Goal: Transaction & Acquisition: Purchase product/service

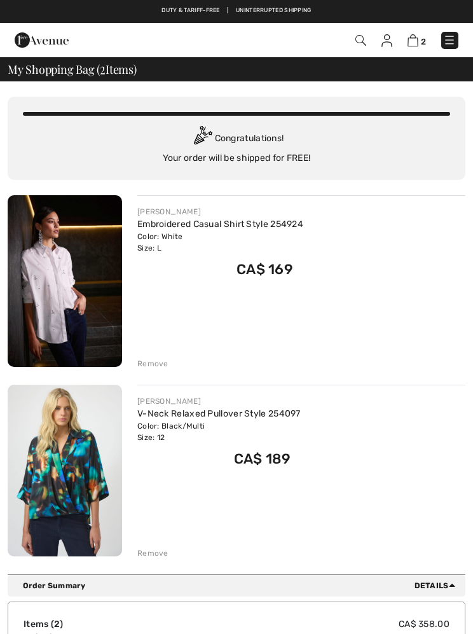
click at [81, 441] on img at bounding box center [65, 471] width 114 height 172
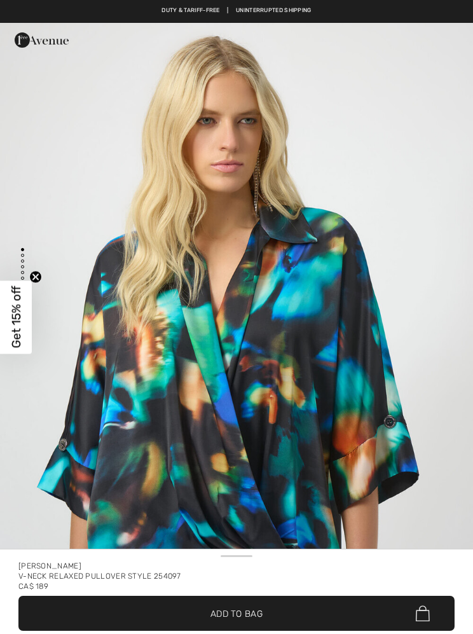
checkbox input "true"
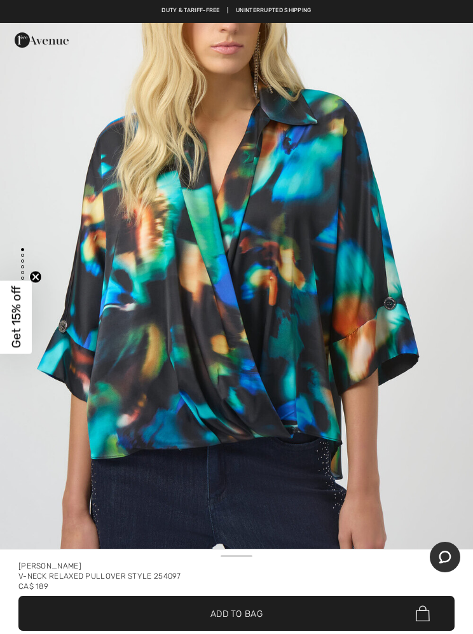
scroll to position [43, 0]
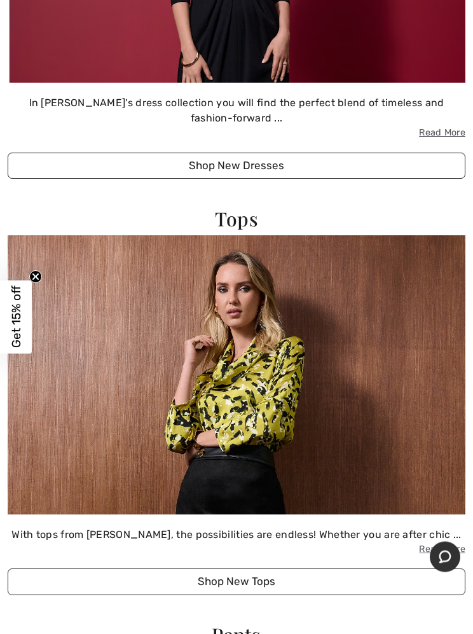
scroll to position [1998, 0]
click at [259, 579] on button "Shop New Tops" at bounding box center [237, 581] width 458 height 27
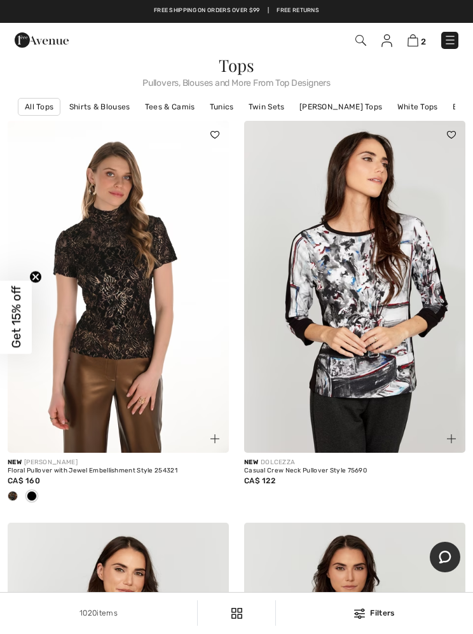
click at [124, 301] on img at bounding box center [118, 287] width 221 height 332
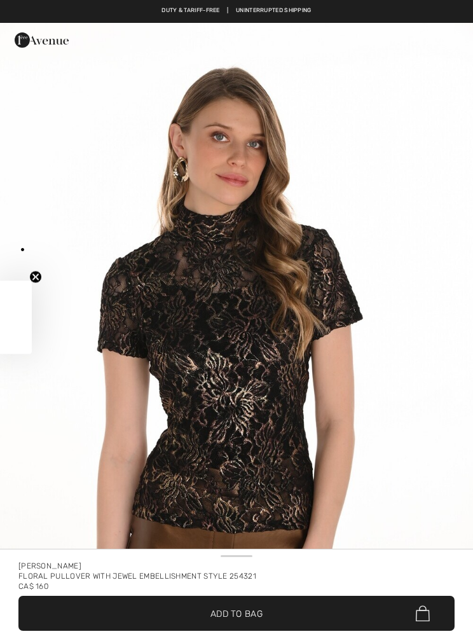
checkbox input "true"
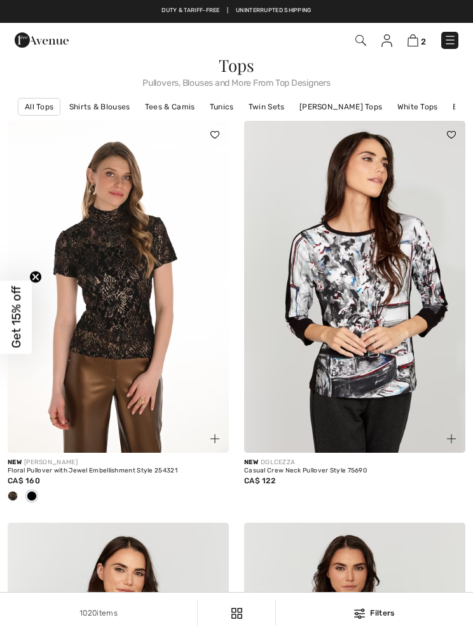
checkbox input "true"
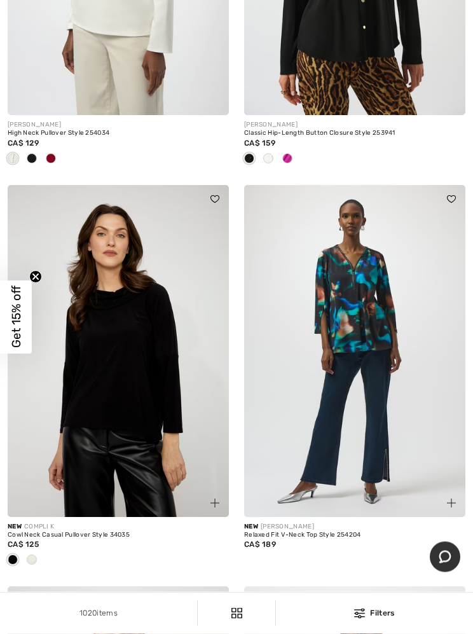
scroll to position [3570, 0]
click at [360, 315] on img at bounding box center [354, 351] width 221 height 332
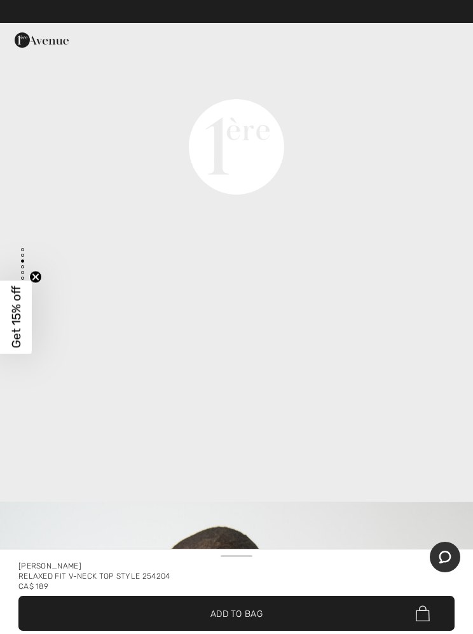
scroll to position [1598, 0]
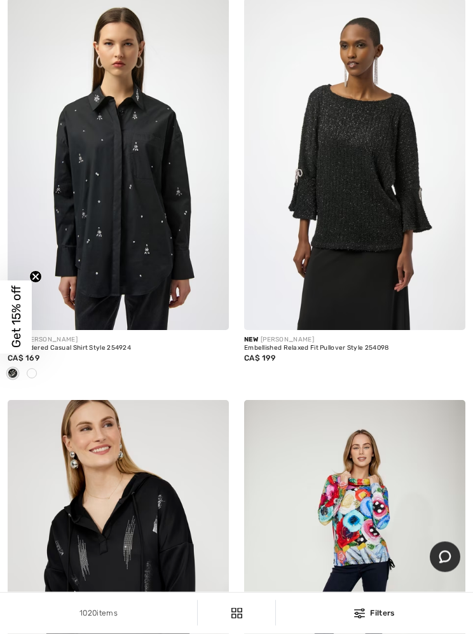
scroll to position [4158, 0]
click at [137, 188] on img at bounding box center [118, 164] width 221 height 332
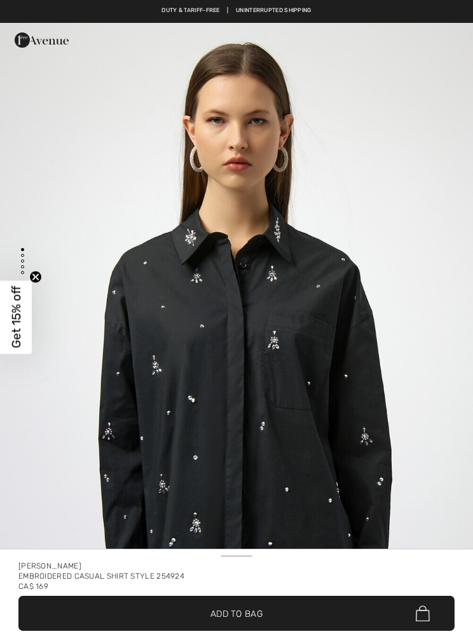
checkbox input "true"
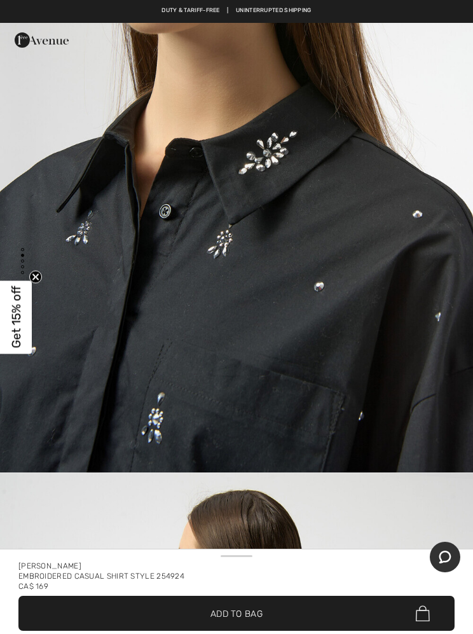
scroll to position [851, 0]
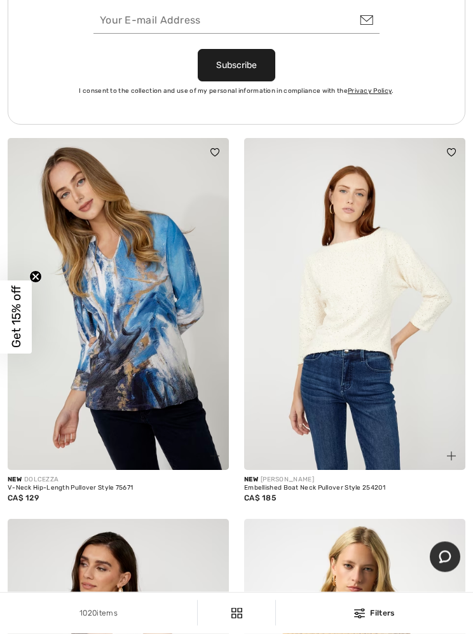
scroll to position [4986, 0]
click at [147, 304] on img at bounding box center [118, 304] width 221 height 332
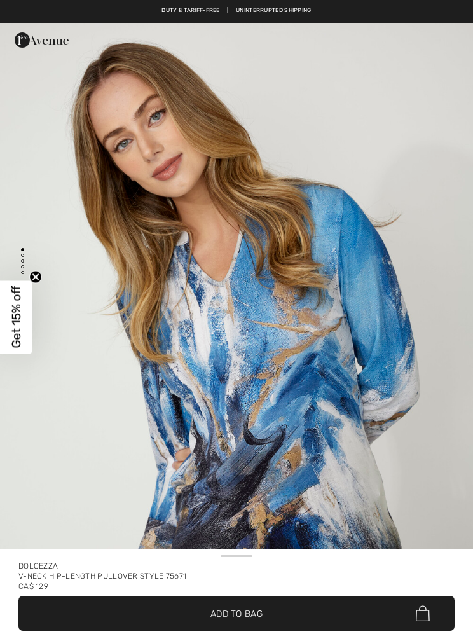
checkbox input "true"
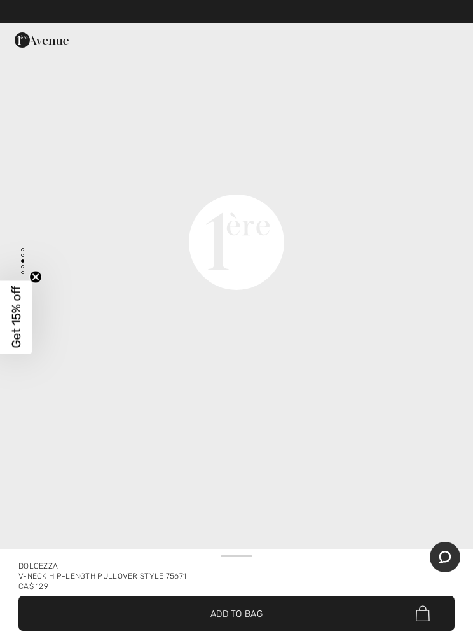
scroll to position [1500, 0]
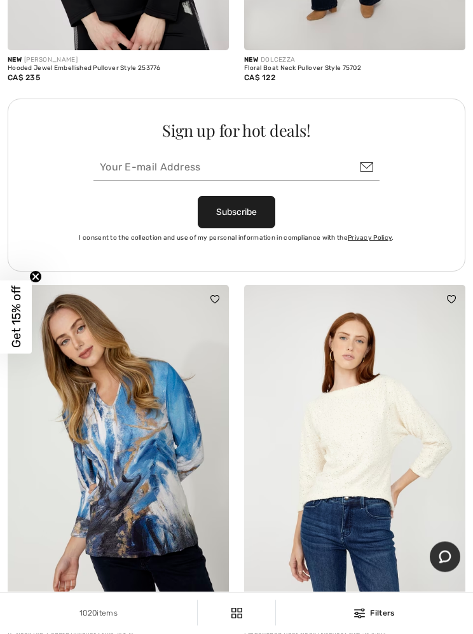
scroll to position [4839, 0]
click at [363, 439] on img at bounding box center [354, 451] width 221 height 332
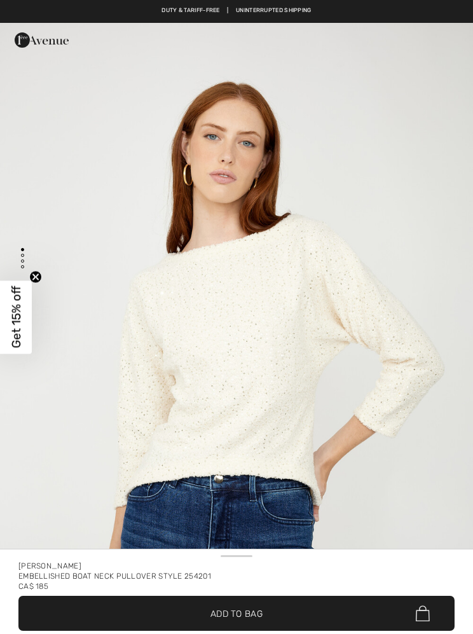
checkbox input "true"
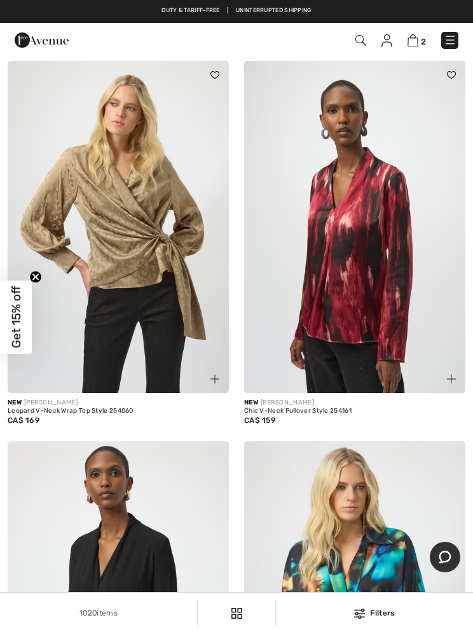
scroll to position [6225, 0]
click at [374, 240] on img at bounding box center [354, 228] width 221 height 332
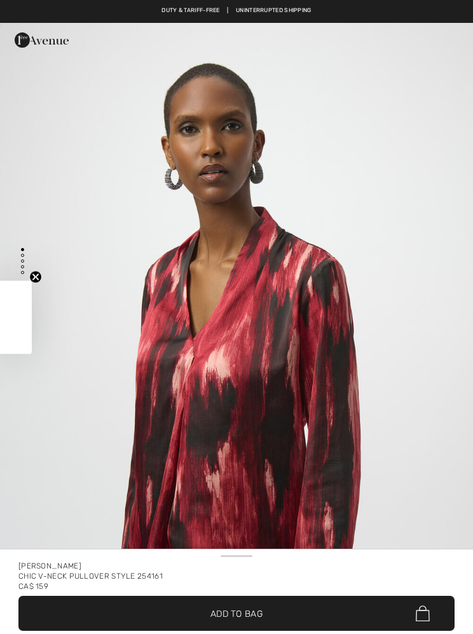
checkbox input "true"
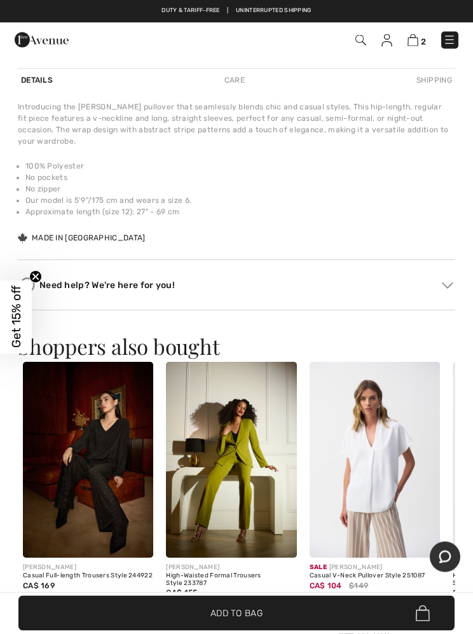
scroll to position [825, 0]
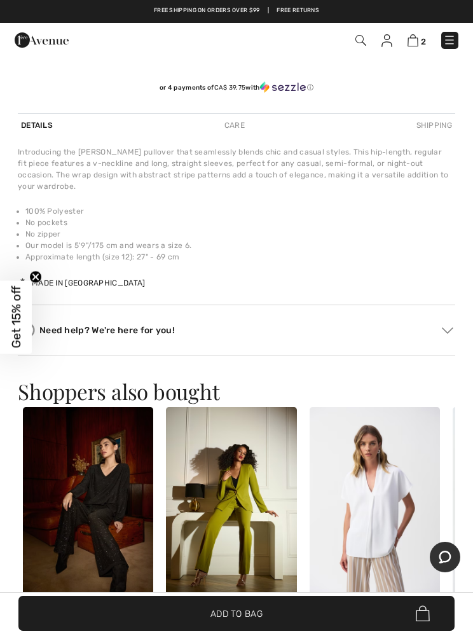
click at [242, 126] on div "Care" at bounding box center [234, 125] width 27 height 23
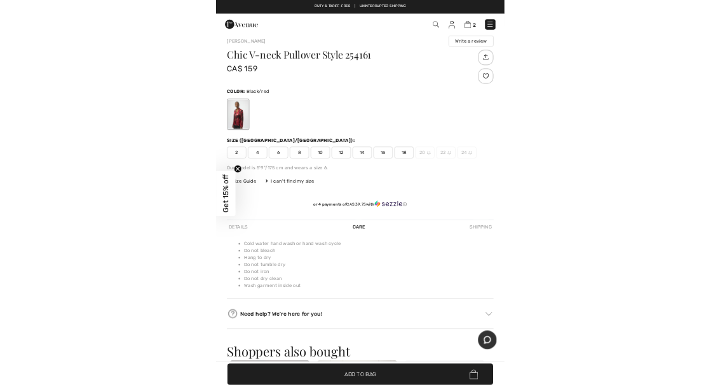
scroll to position [562, 0]
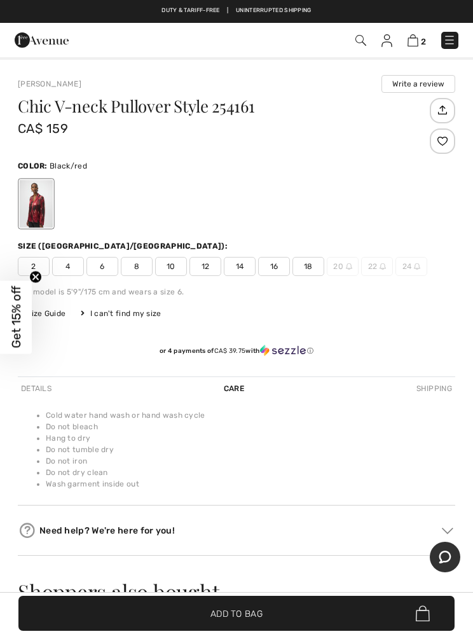
click at [57, 312] on span "Size Guide" at bounding box center [42, 313] width 48 height 11
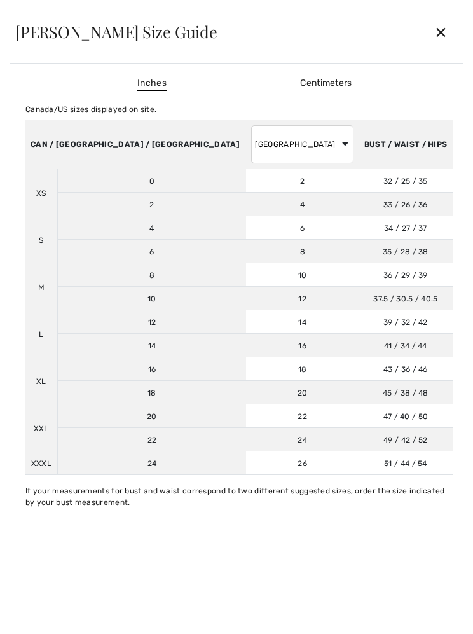
click at [437, 29] on div "✕" at bounding box center [441, 31] width 34 height 27
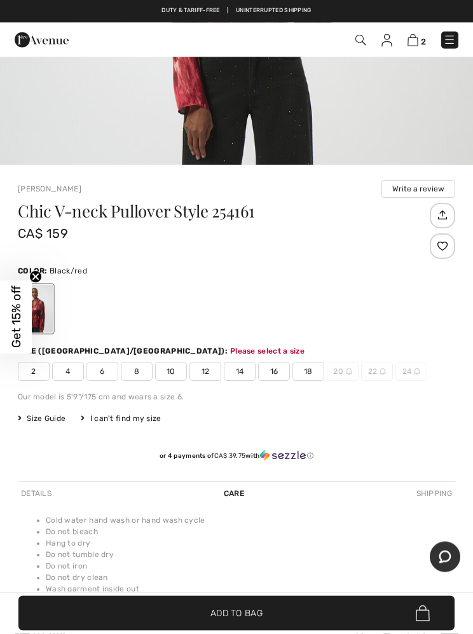
scroll to position [457, 0]
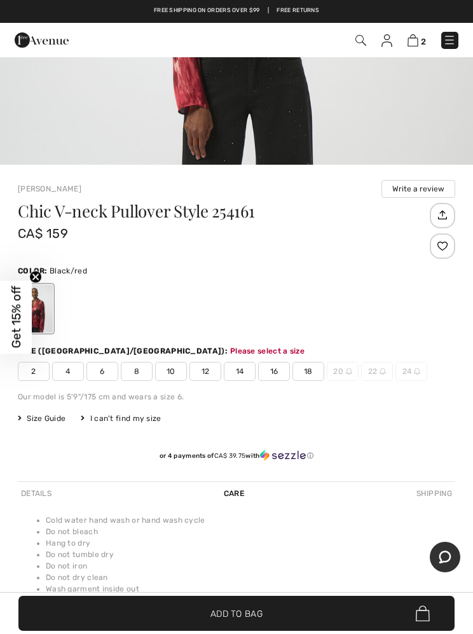
click at [212, 379] on span "12" at bounding box center [205, 371] width 32 height 19
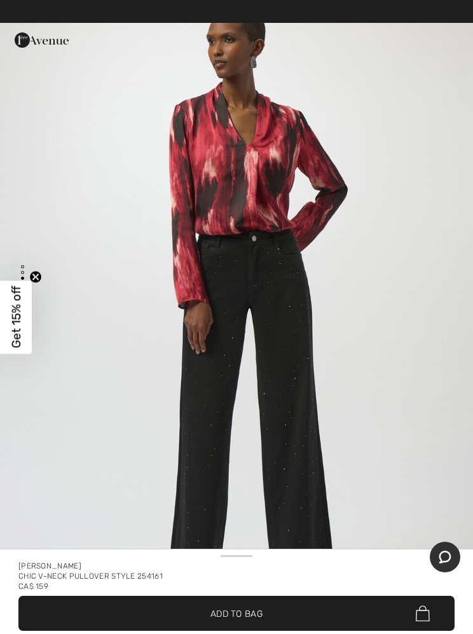
scroll to position [1467, 0]
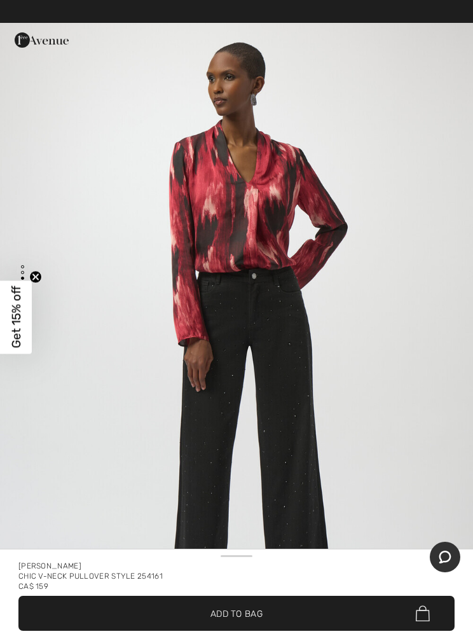
click at [376, 404] on img "3 / 5" at bounding box center [236, 329] width 473 height 709
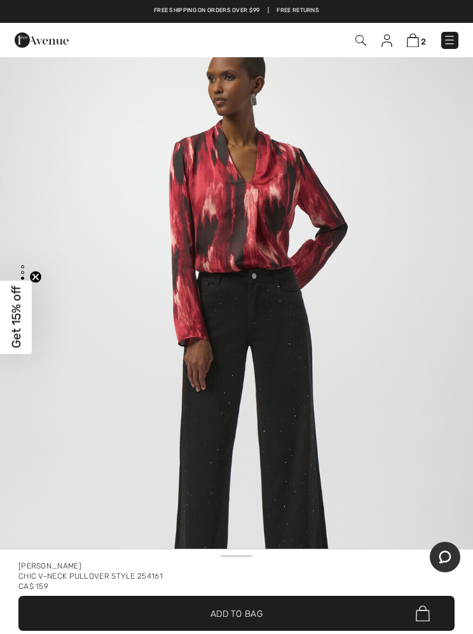
click at [229, 607] on span "Add to Bag" at bounding box center [236, 612] width 52 height 13
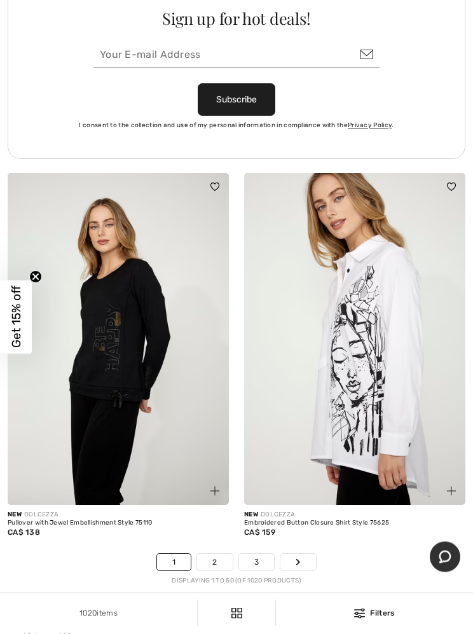
scroll to position [9829, 0]
click at [369, 364] on img at bounding box center [354, 339] width 221 height 332
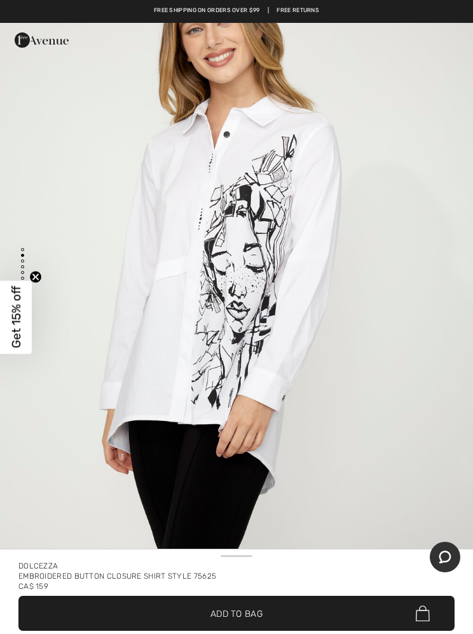
scroll to position [757, 0]
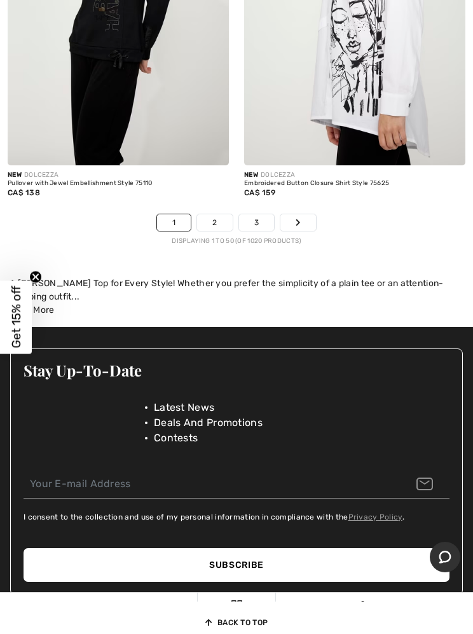
scroll to position [10186, 0]
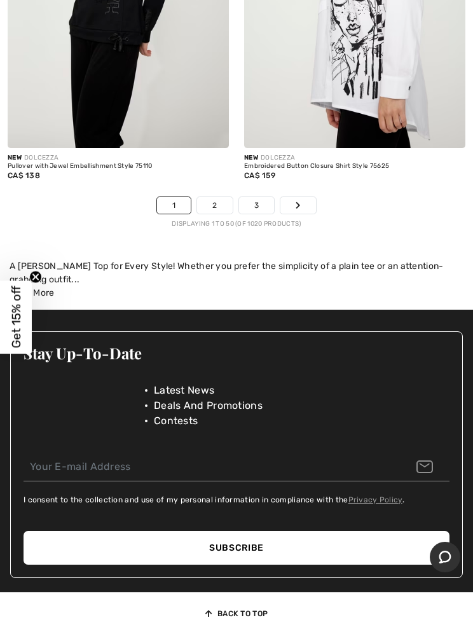
click at [299, 202] on icon "Page navigation" at bounding box center [298, 206] width 5 height 8
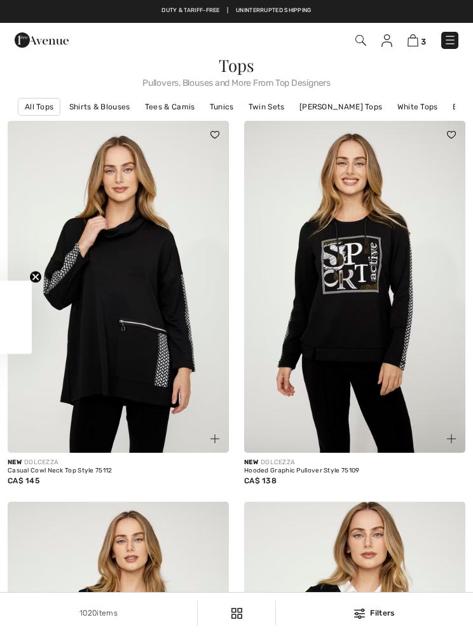
checkbox input "true"
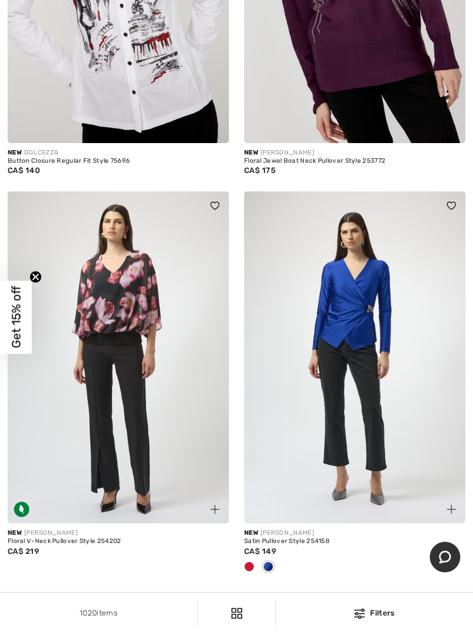
scroll to position [3835, 0]
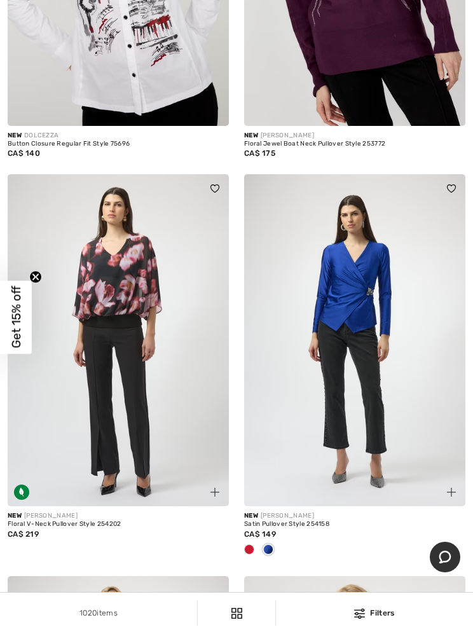
click at [121, 320] on img at bounding box center [118, 340] width 221 height 332
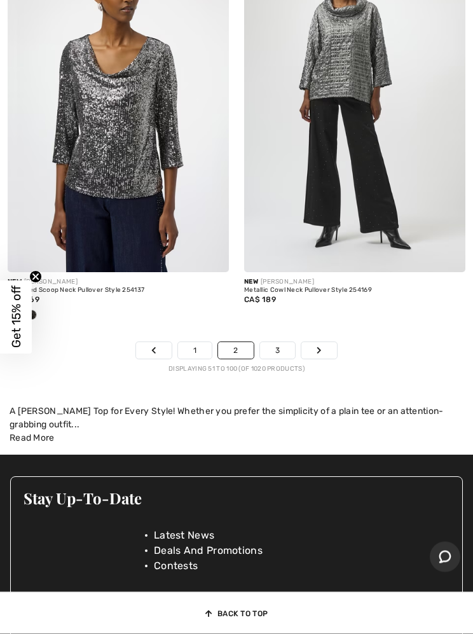
scroll to position [9978, 0]
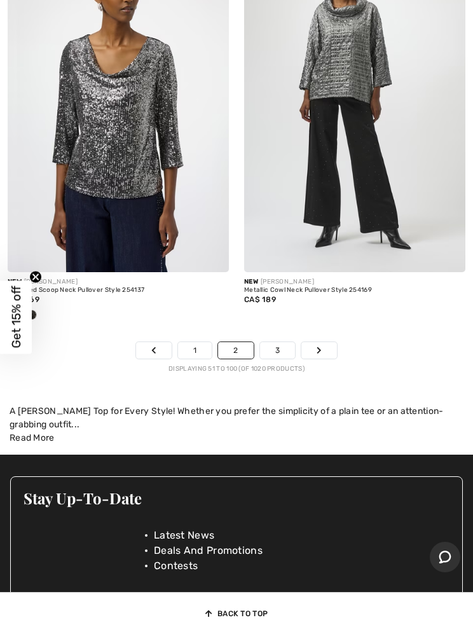
click at [271, 342] on link "3" at bounding box center [277, 350] width 35 height 17
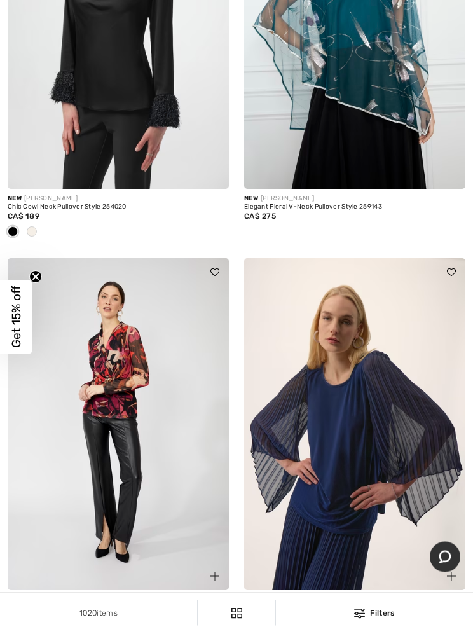
scroll to position [1427, 0]
click at [124, 396] on img at bounding box center [118, 424] width 221 height 332
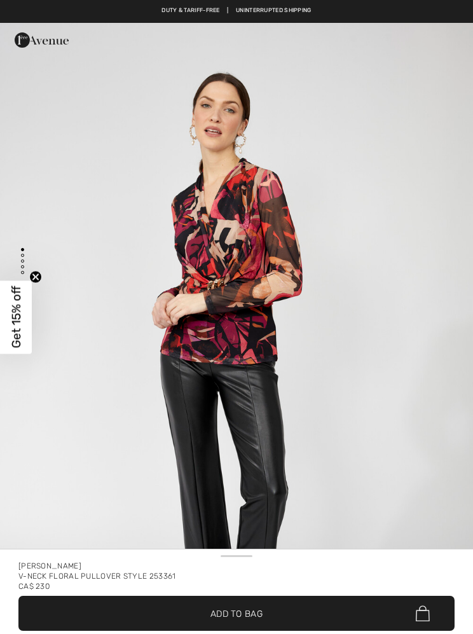
checkbox input "true"
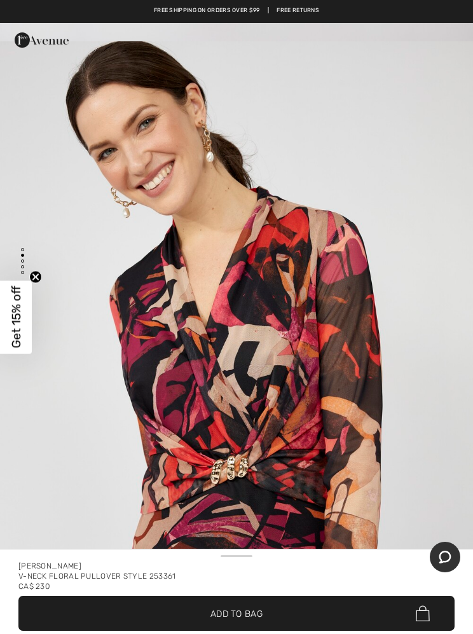
scroll to position [670, 0]
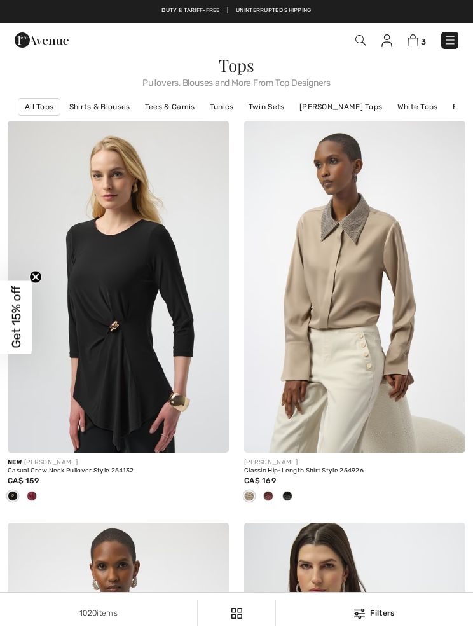
checkbox input "true"
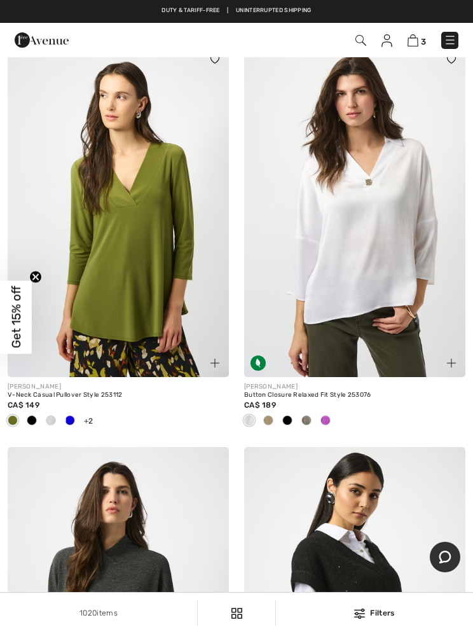
scroll to position [2484, 0]
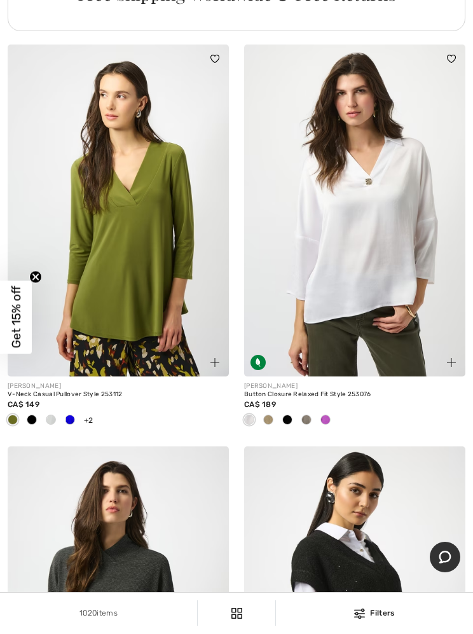
click at [140, 219] on img at bounding box center [118, 211] width 221 height 332
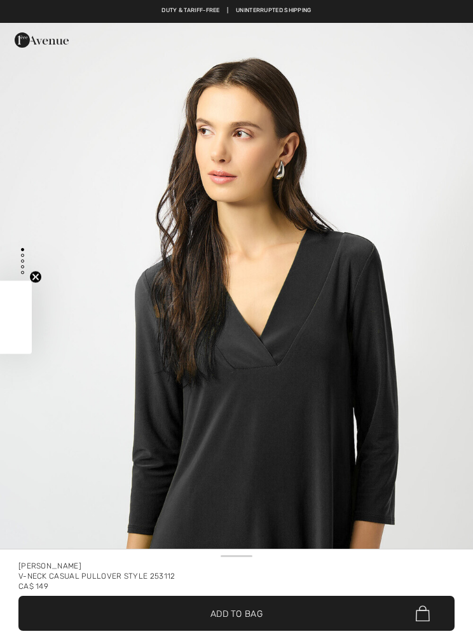
checkbox input "true"
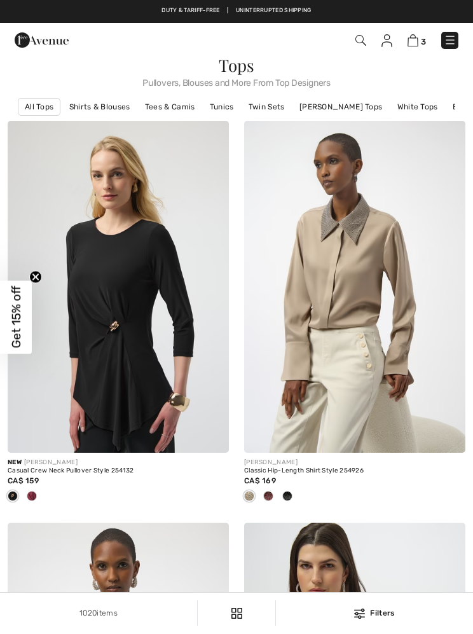
checkbox input "true"
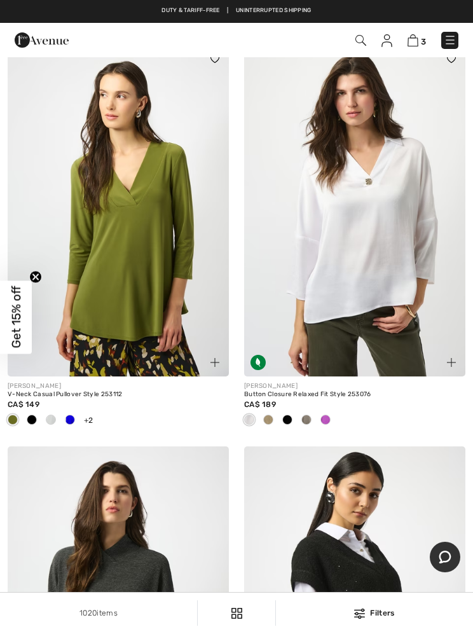
click at [144, 277] on img at bounding box center [118, 211] width 221 height 332
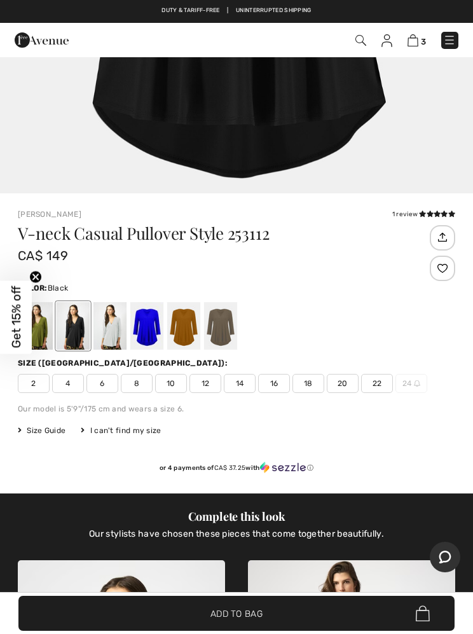
scroll to position [402, 0]
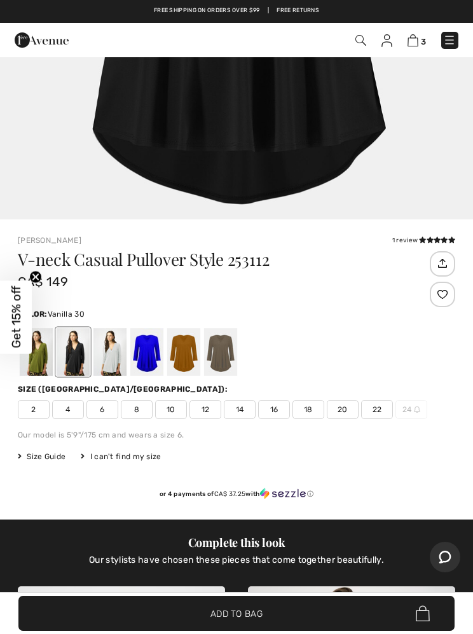
click at [113, 357] on div at bounding box center [109, 352] width 33 height 48
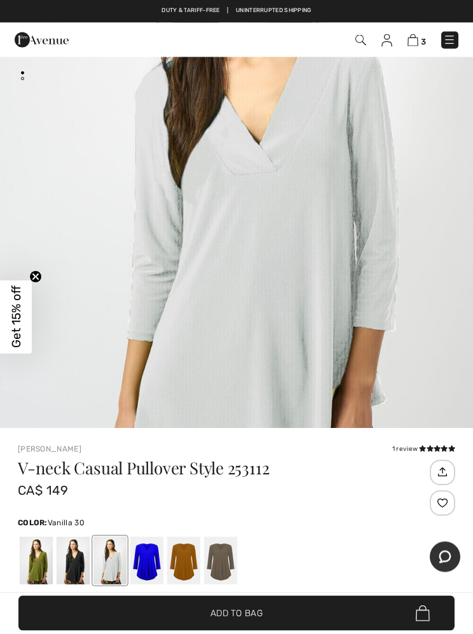
scroll to position [194, 0]
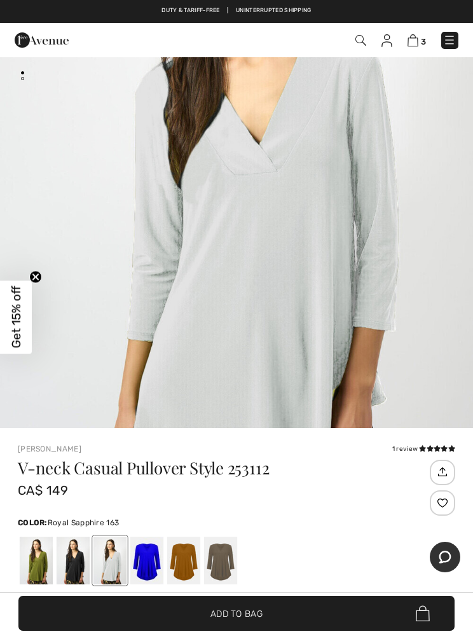
click at [152, 561] on div at bounding box center [146, 561] width 33 height 48
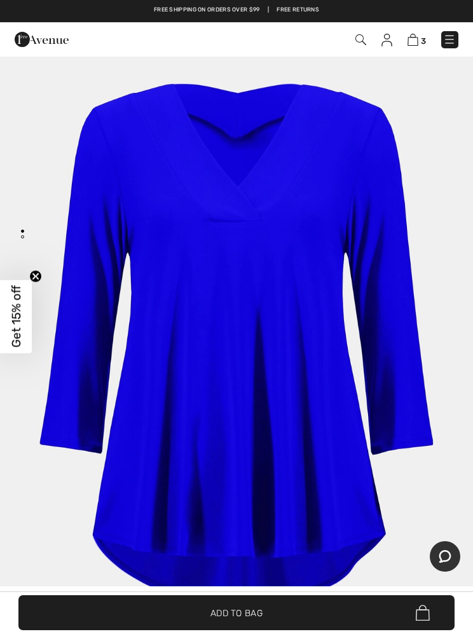
scroll to position [36, 0]
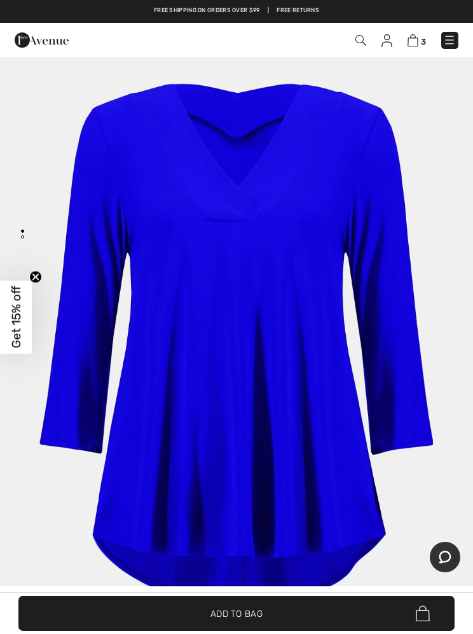
click at [394, 422] on img "1 / 1" at bounding box center [236, 341] width 473 height 709
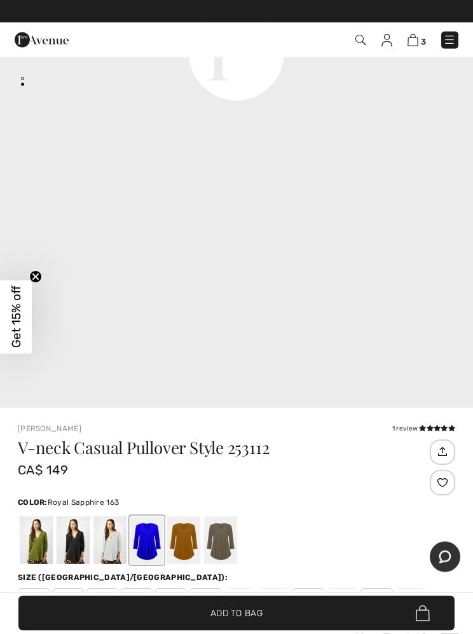
scroll to position [194, 0]
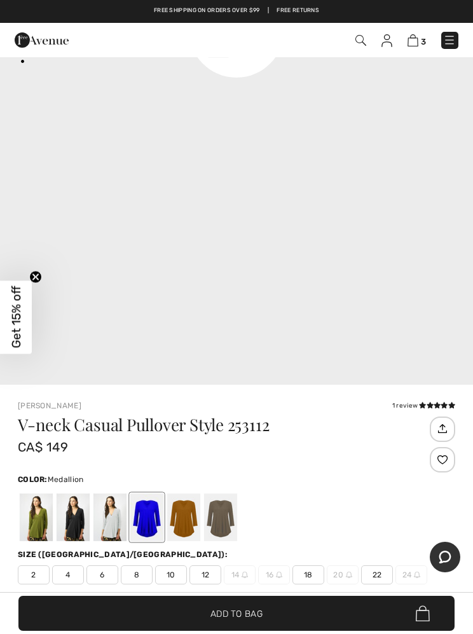
click at [179, 524] on div at bounding box center [183, 517] width 33 height 48
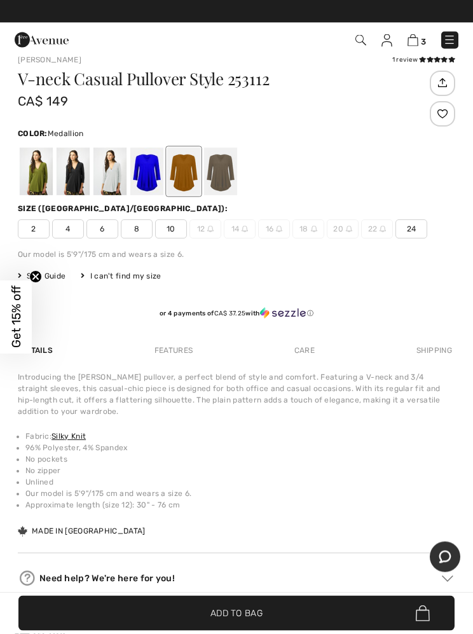
scroll to position [578, 0]
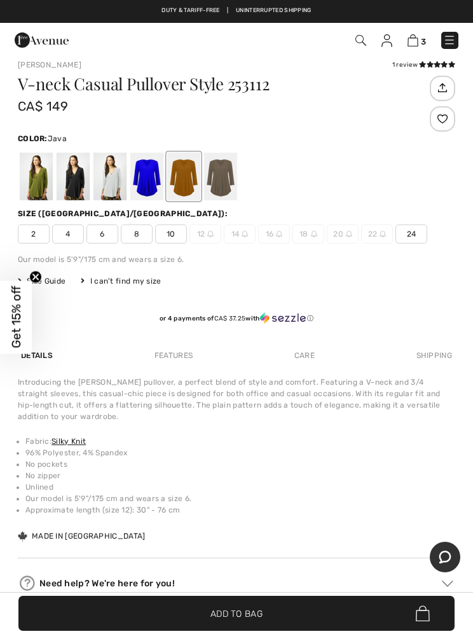
click at [228, 181] on div at bounding box center [220, 177] width 33 height 48
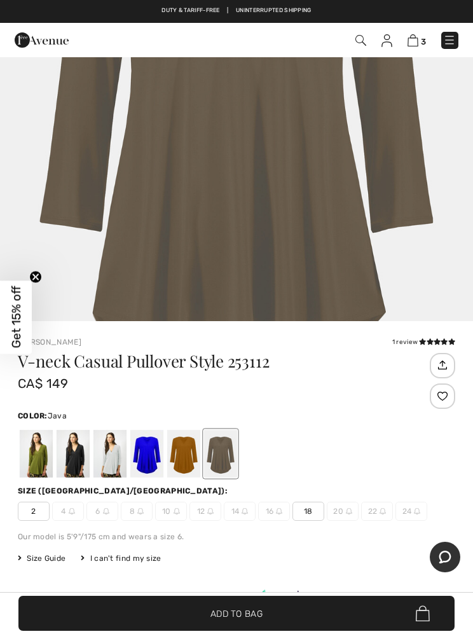
scroll to position [258, 0]
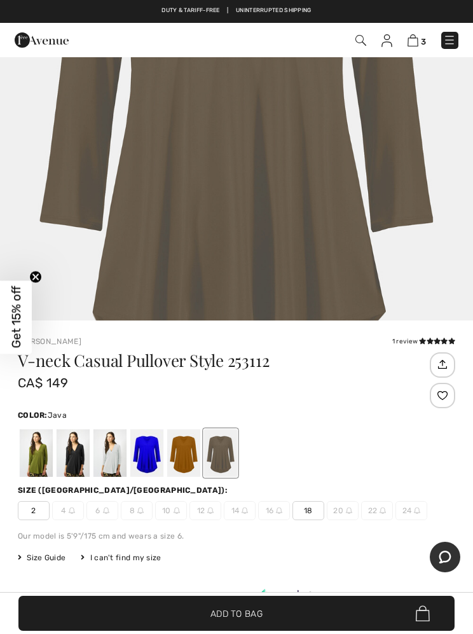
click at [146, 460] on div at bounding box center [146, 453] width 33 height 48
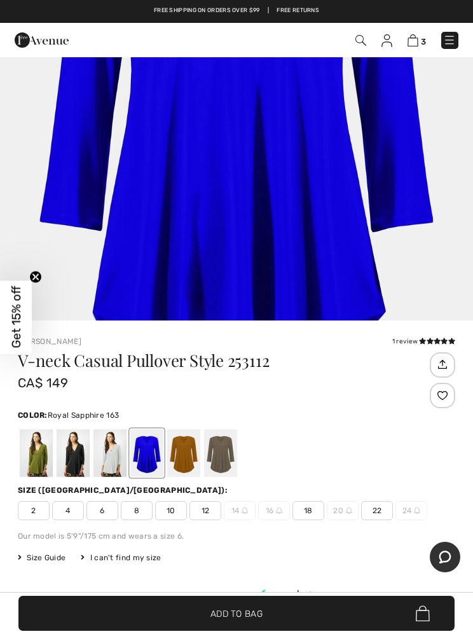
click at [415, 338] on div "1 review" at bounding box center [423, 342] width 63 height 10
click at [414, 343] on div "1 review" at bounding box center [423, 342] width 63 height 10
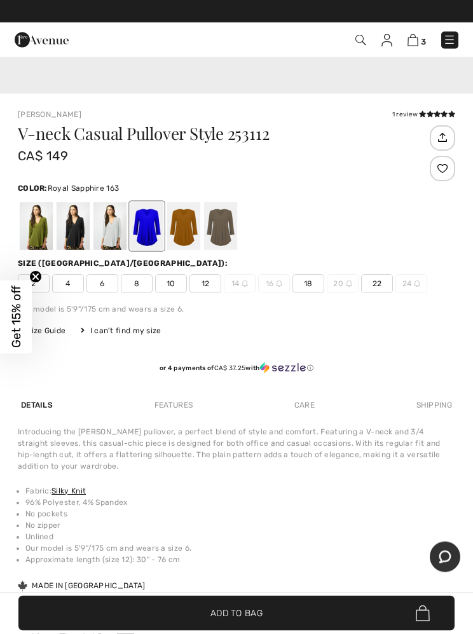
scroll to position [528, 0]
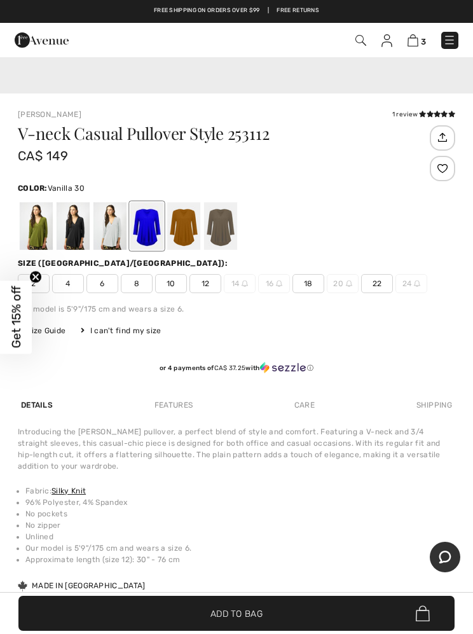
click at [111, 221] on div at bounding box center [109, 226] width 33 height 48
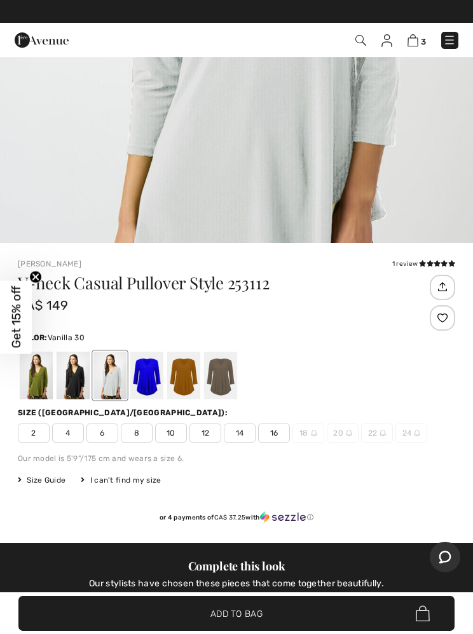
scroll to position [402, 0]
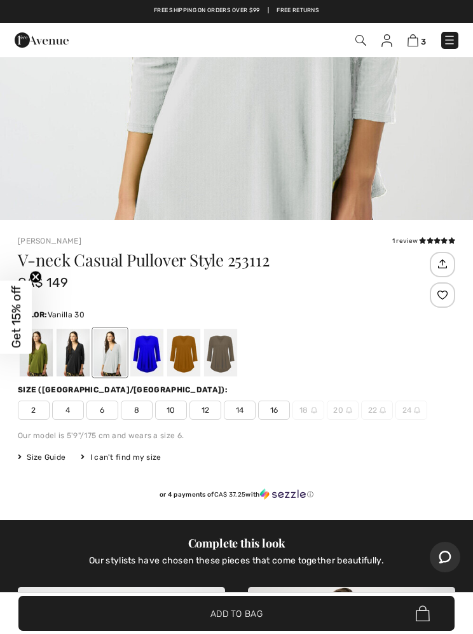
click at [30, 353] on span "Get 15% off" at bounding box center [16, 316] width 32 height 73
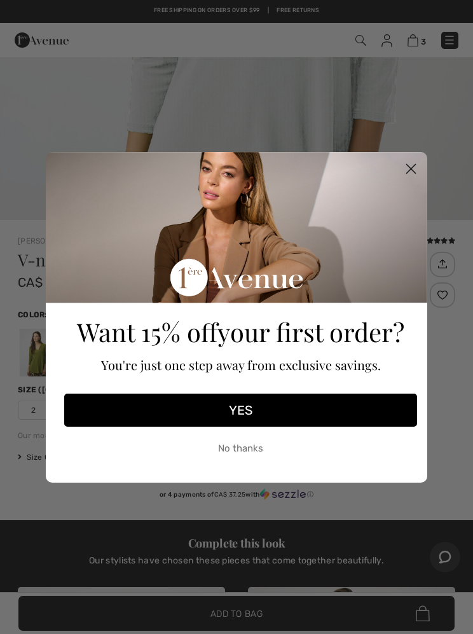
click at [406, 158] on icon "Close dialog" at bounding box center [411, 169] width 22 height 22
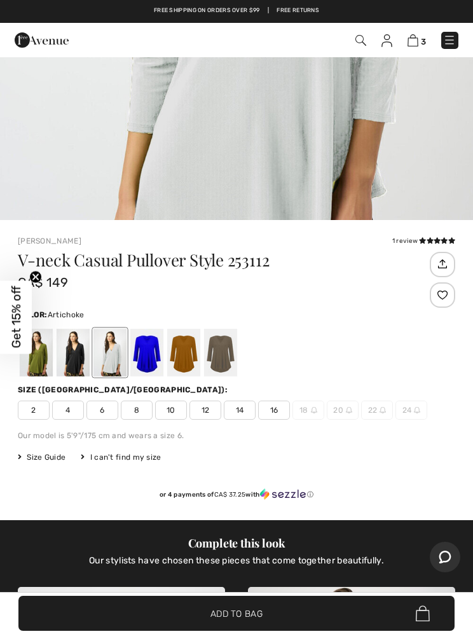
click at [47, 356] on div at bounding box center [36, 353] width 33 height 48
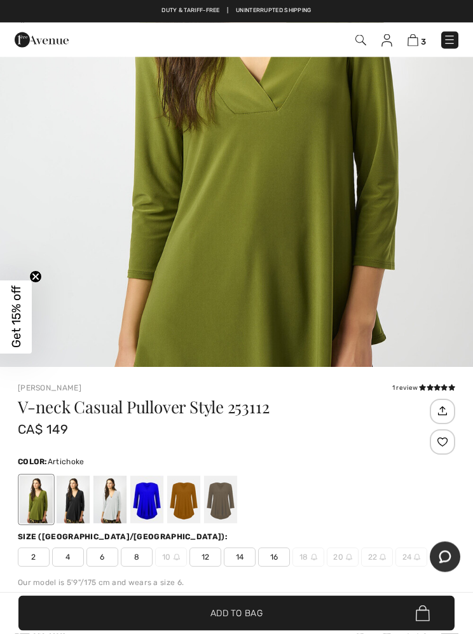
scroll to position [349, 0]
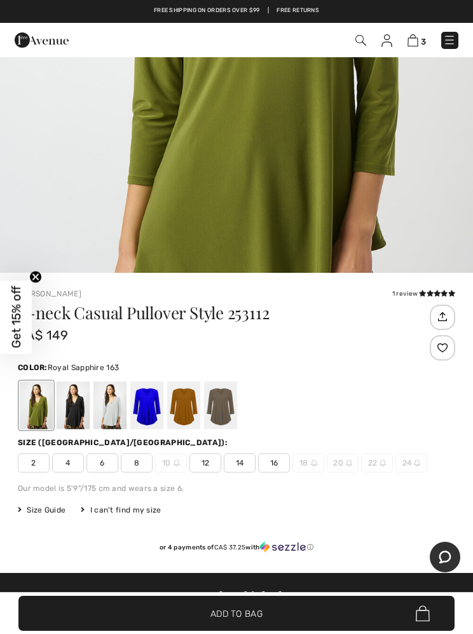
click at [149, 406] on div at bounding box center [146, 405] width 33 height 48
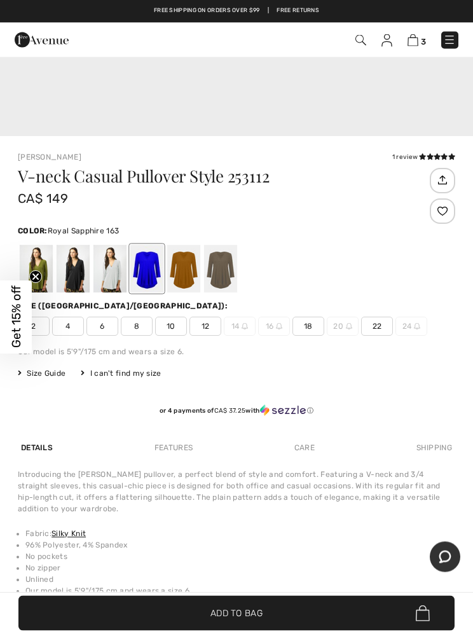
scroll to position [442, 0]
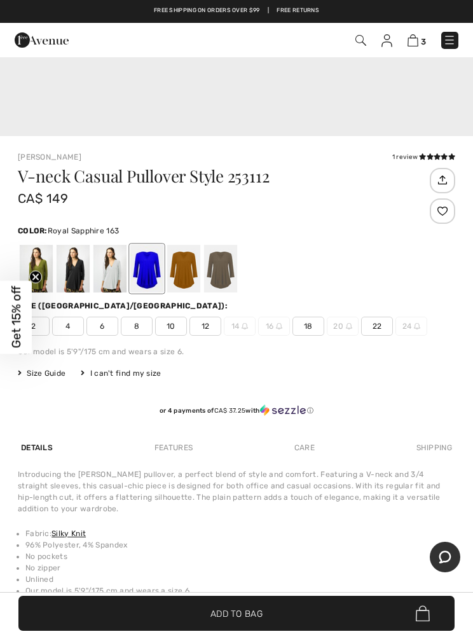
click at [204, 327] on span "12" at bounding box center [205, 326] width 32 height 19
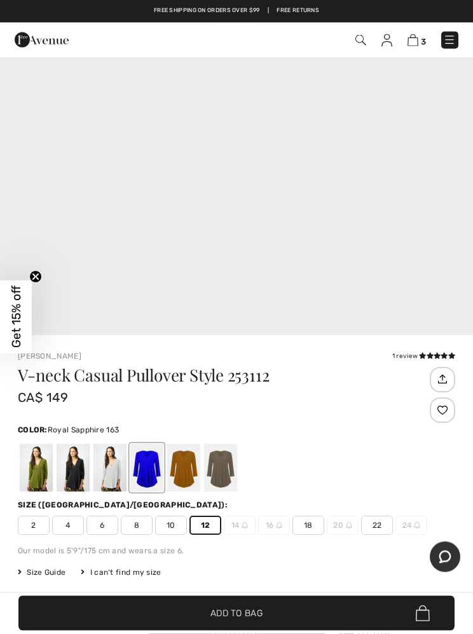
scroll to position [243, 0]
click at [255, 620] on span "Add to Bag" at bounding box center [236, 612] width 52 height 13
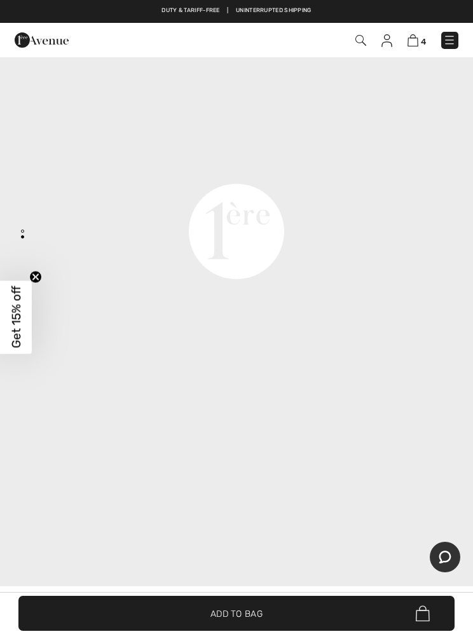
scroll to position [0, 0]
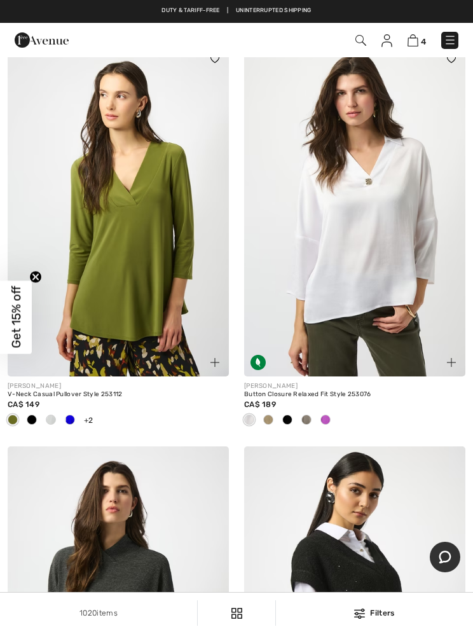
click at [378, 242] on img at bounding box center [354, 211] width 221 height 332
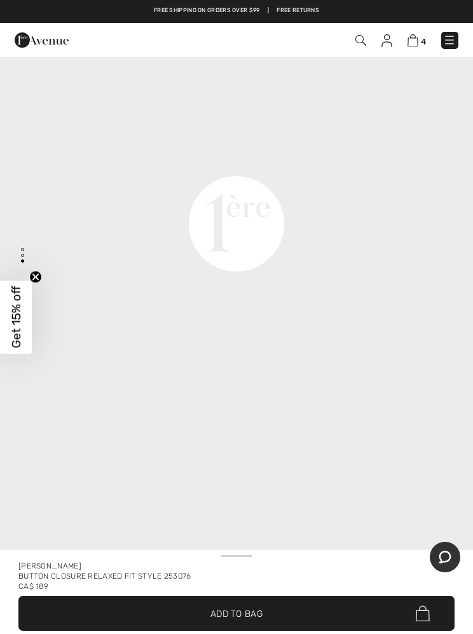
scroll to position [1566, 0]
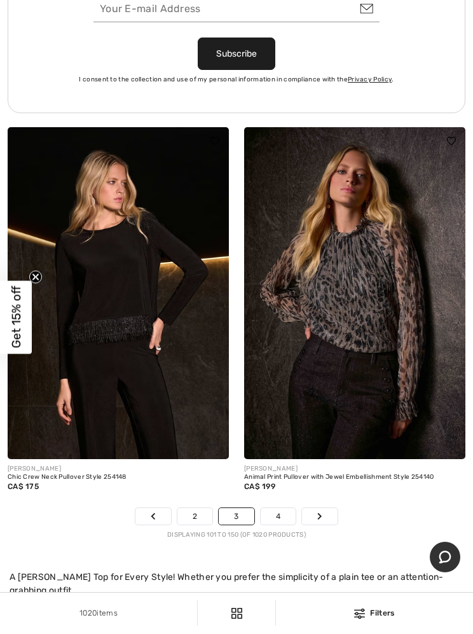
scroll to position [9970, 0]
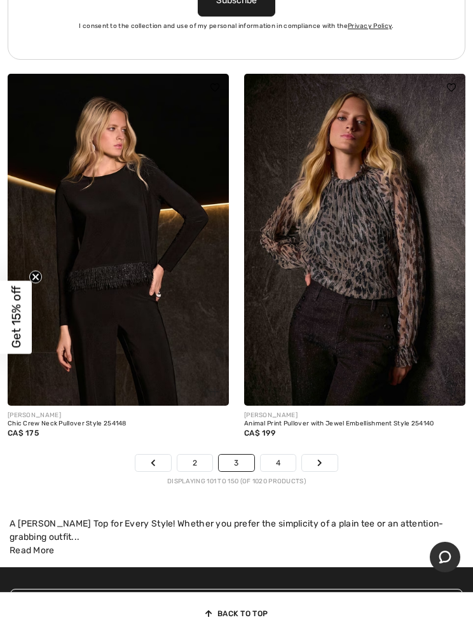
click at [283, 455] on link "4" at bounding box center [278, 463] width 35 height 17
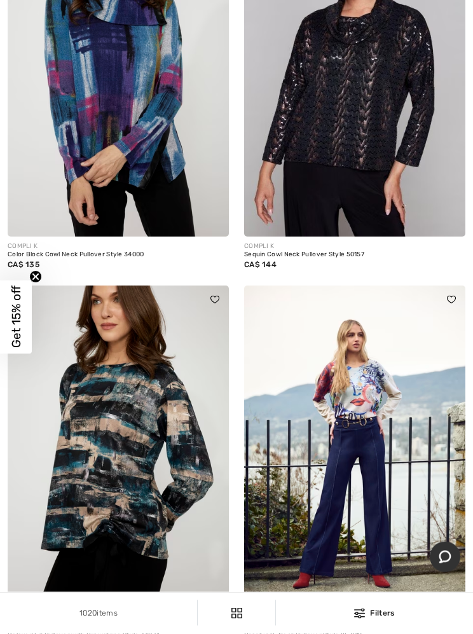
scroll to position [2603, 0]
click at [375, 443] on img at bounding box center [354, 451] width 221 height 332
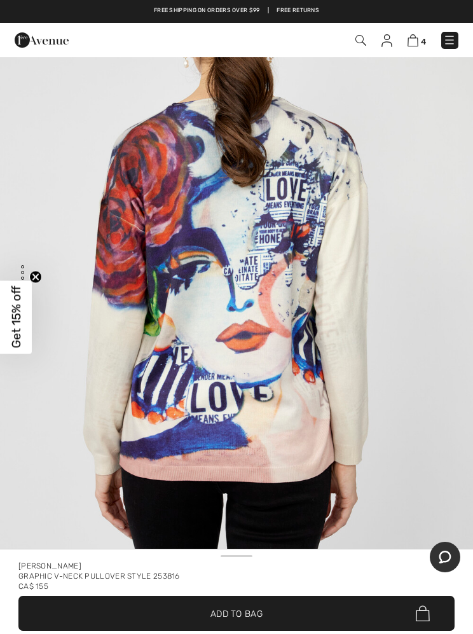
scroll to position [3734, 0]
click at [349, 314] on img "5 / 5" at bounding box center [236, 266] width 473 height 709
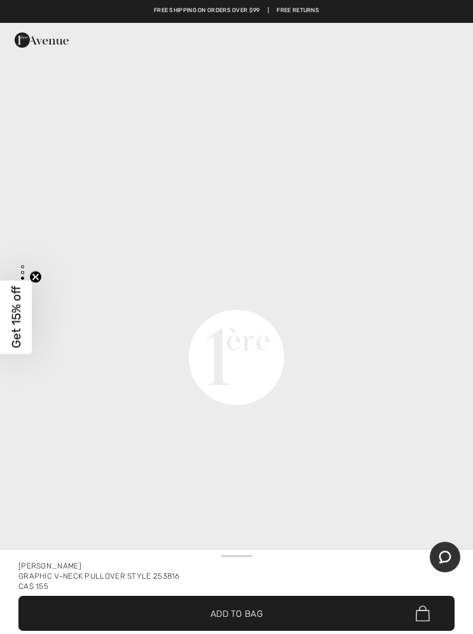
scroll to position [1397, 0]
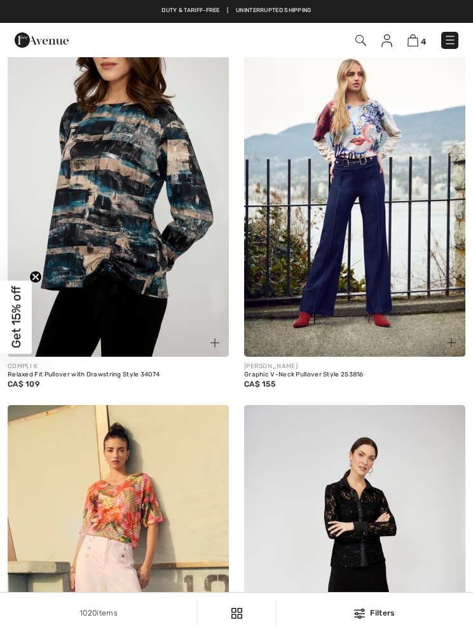
scroll to position [2865, 0]
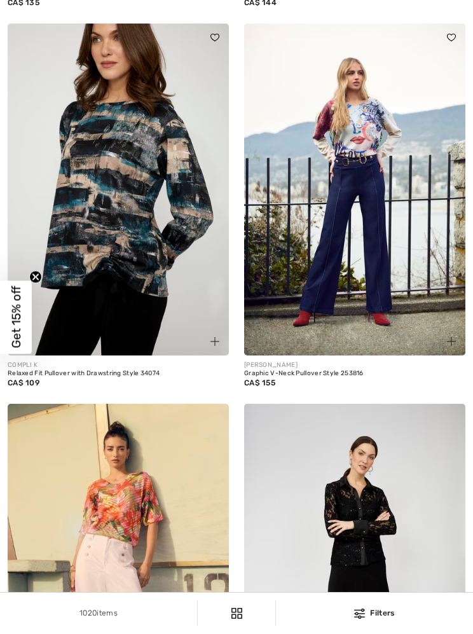
click at [385, 160] on img at bounding box center [354, 190] width 221 height 332
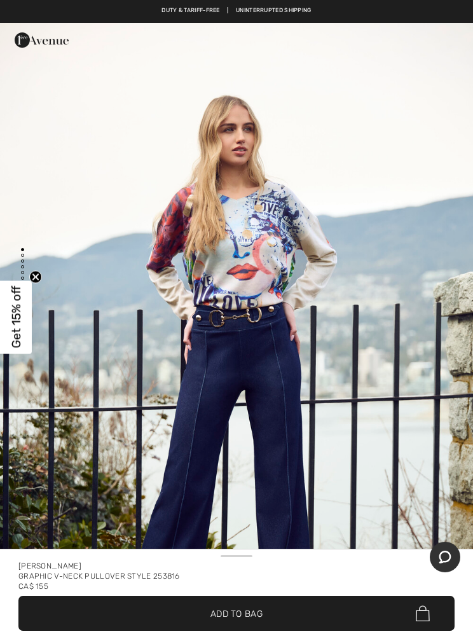
click at [355, 310] on img "1 / 5" at bounding box center [236, 377] width 473 height 709
click at [351, 327] on img "1 / 5" at bounding box center [236, 377] width 473 height 709
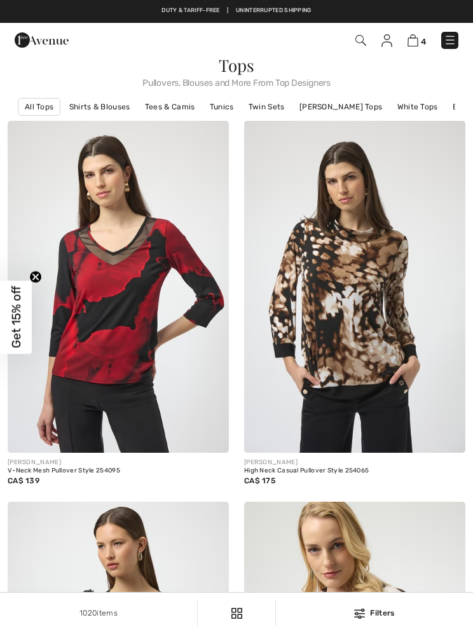
checkbox input "true"
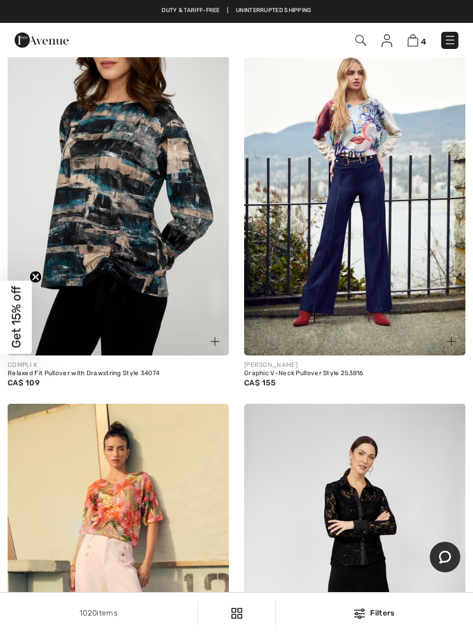
click at [371, 195] on img at bounding box center [354, 190] width 221 height 332
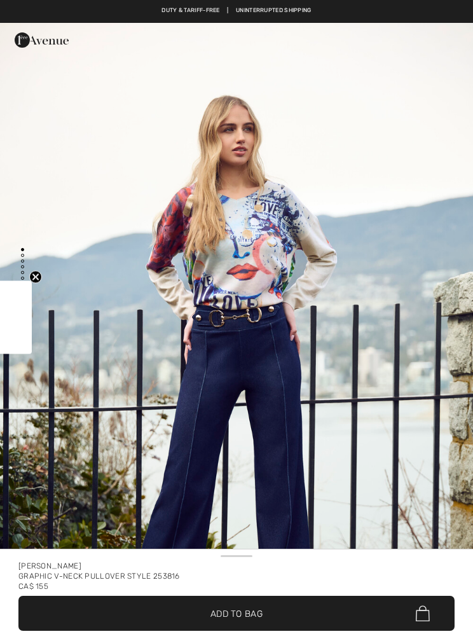
checkbox input "true"
click at [354, 378] on img "1 / 5" at bounding box center [236, 377] width 473 height 709
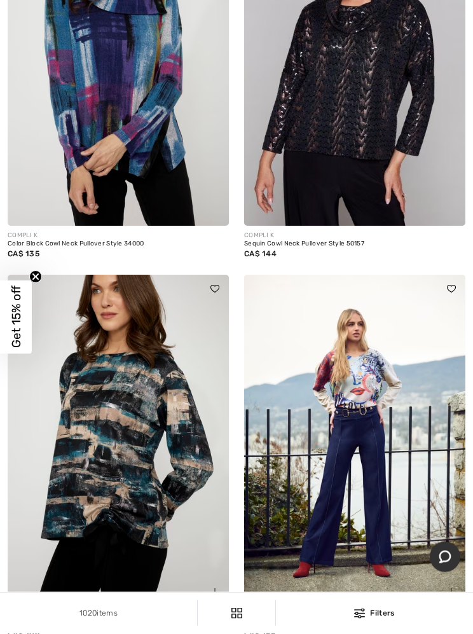
scroll to position [2617, 0]
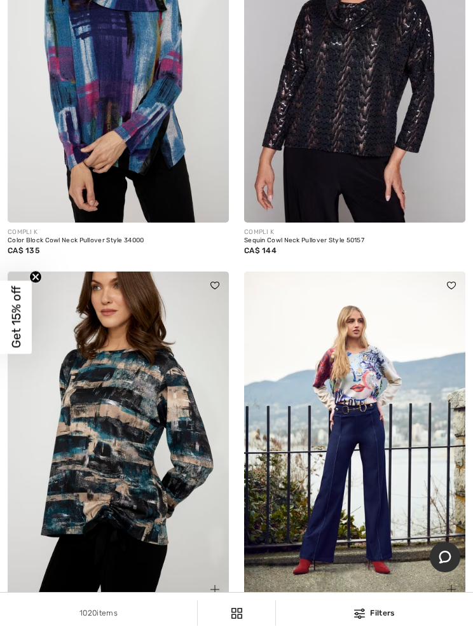
click at [372, 383] on img at bounding box center [354, 437] width 221 height 332
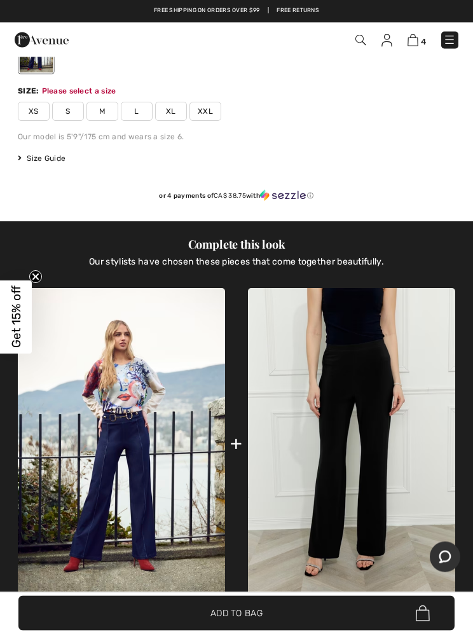
scroll to position [674, 0]
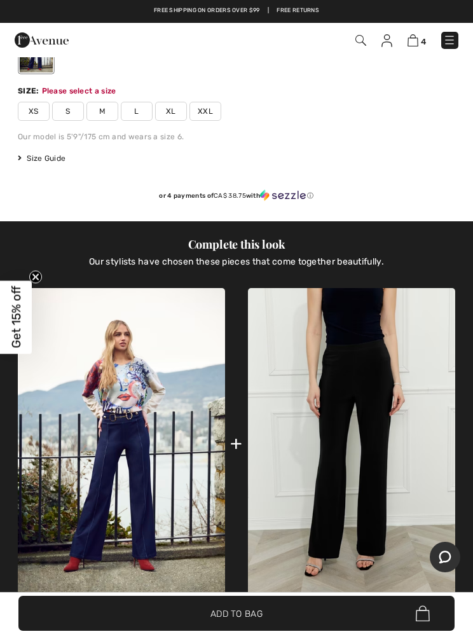
click at [32, 161] on span "Size Guide" at bounding box center [42, 158] width 48 height 11
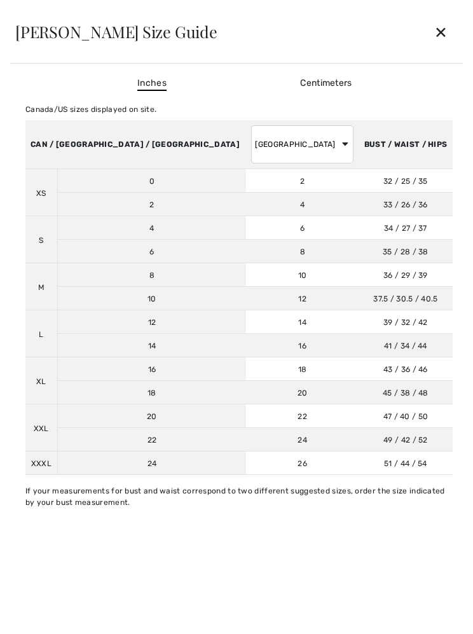
click at [432, 36] on div "✕" at bounding box center [441, 31] width 34 height 27
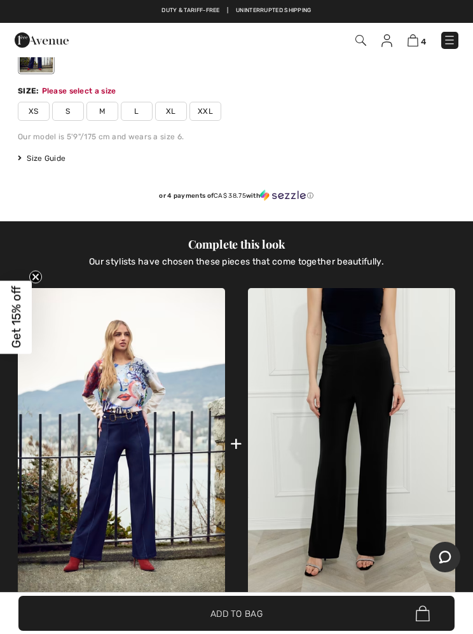
click at [133, 105] on span "L" at bounding box center [137, 111] width 32 height 19
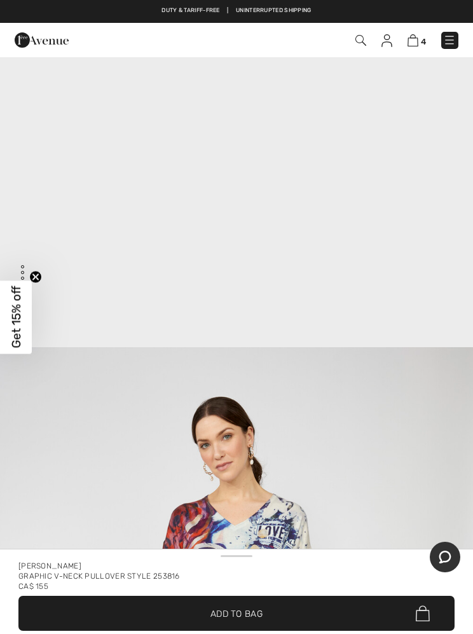
scroll to position [1807, 0]
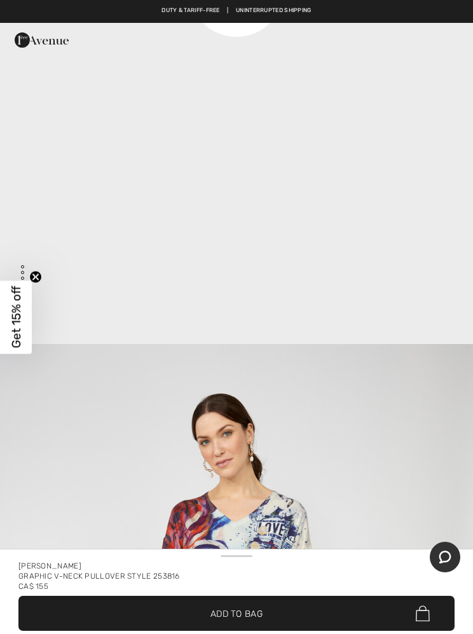
click at [252, 617] on span "Add to Bag" at bounding box center [236, 612] width 52 height 13
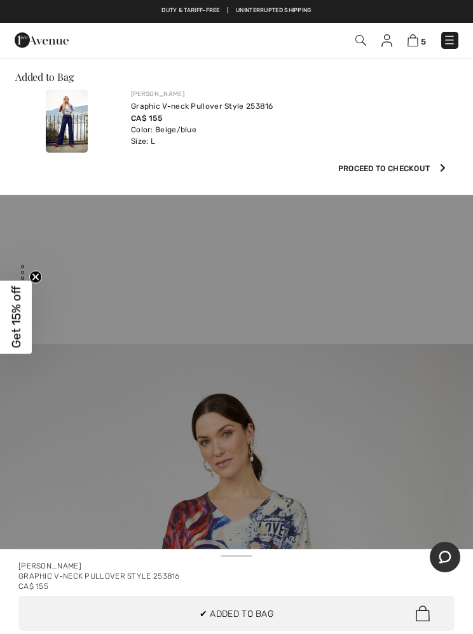
scroll to position [0, 0]
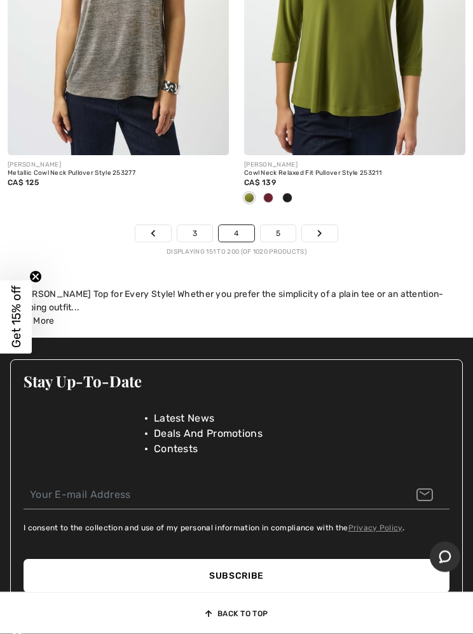
scroll to position [10095, 0]
click at [278, 225] on link "5" at bounding box center [278, 233] width 35 height 17
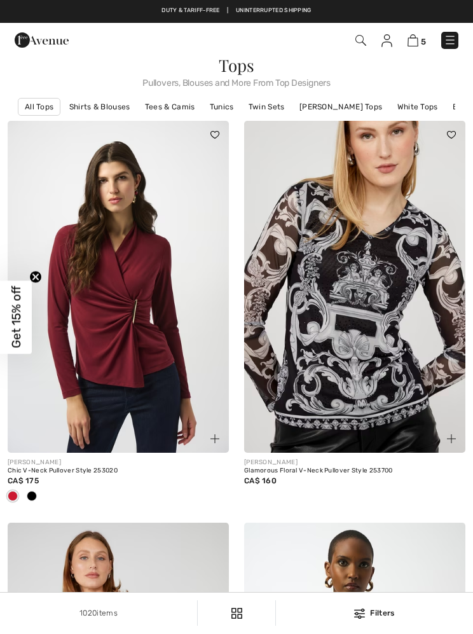
checkbox input "true"
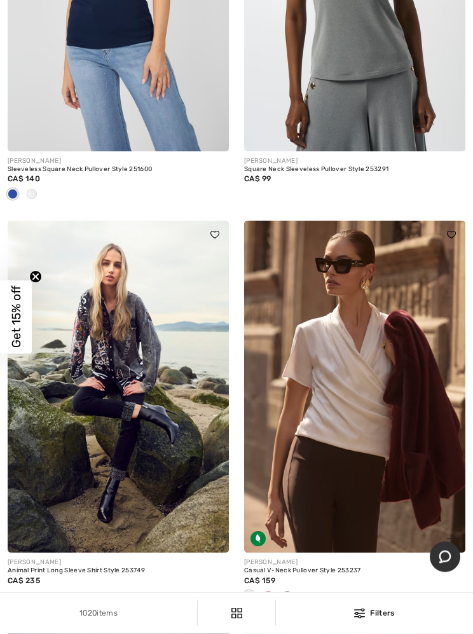
scroll to position [703, 0]
click at [351, 412] on img at bounding box center [354, 387] width 221 height 332
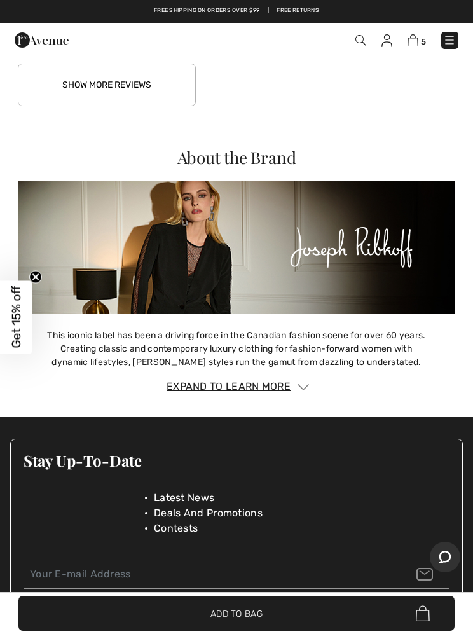
scroll to position [2652, 0]
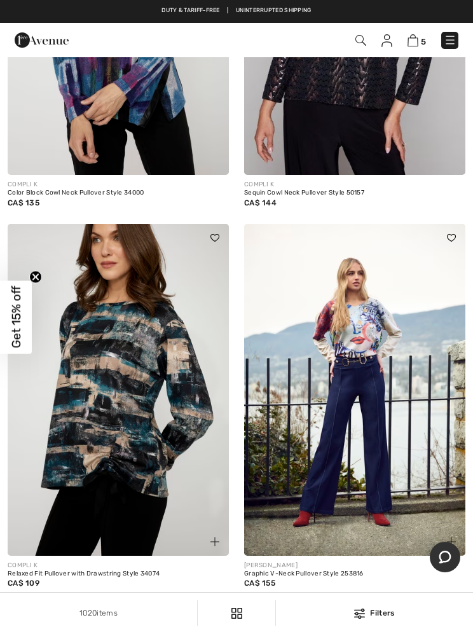
scroll to position [2664, 0]
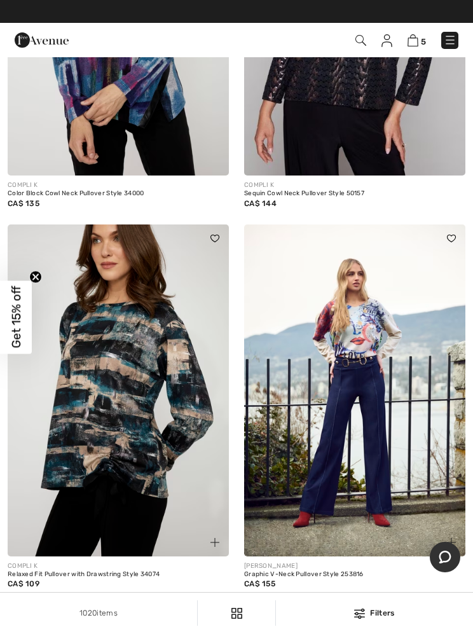
click at [367, 416] on img at bounding box center [354, 390] width 221 height 332
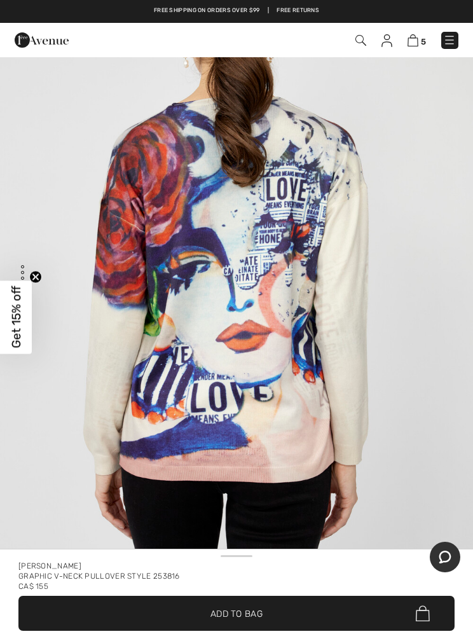
click at [418, 41] on img at bounding box center [413, 40] width 11 height 12
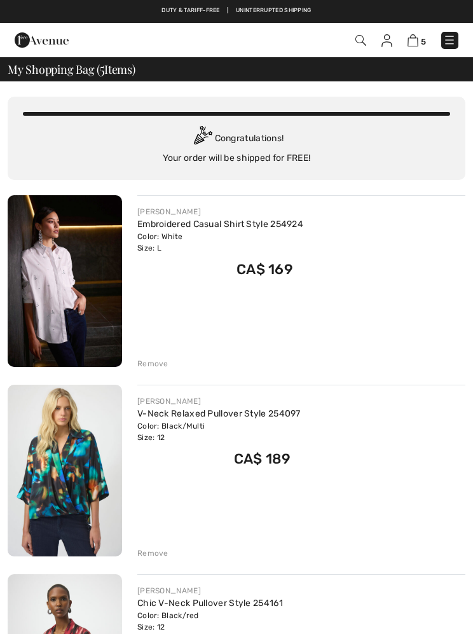
click at [158, 552] on div "Remove" at bounding box center [152, 552] width 31 height 11
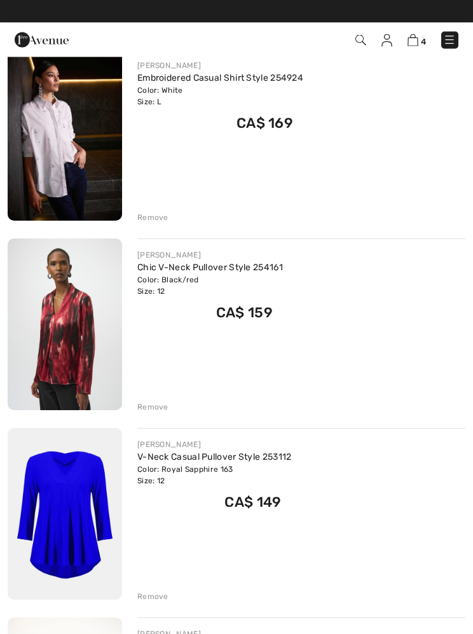
scroll to position [46, 0]
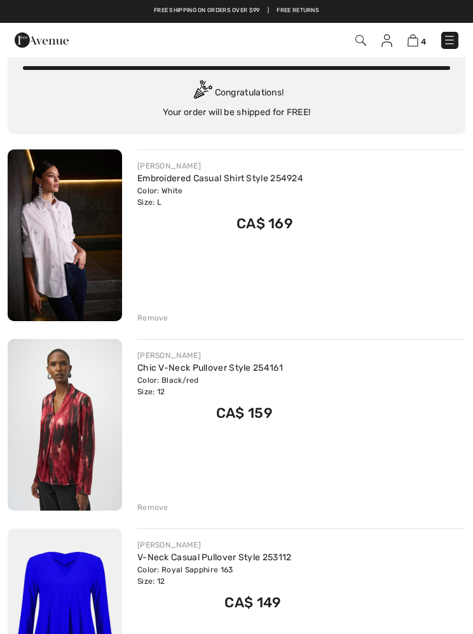
click at [159, 321] on div "Remove" at bounding box center [152, 317] width 31 height 11
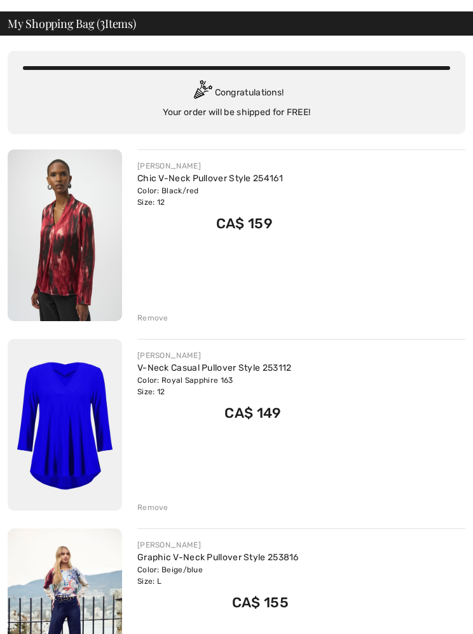
scroll to position [72, 0]
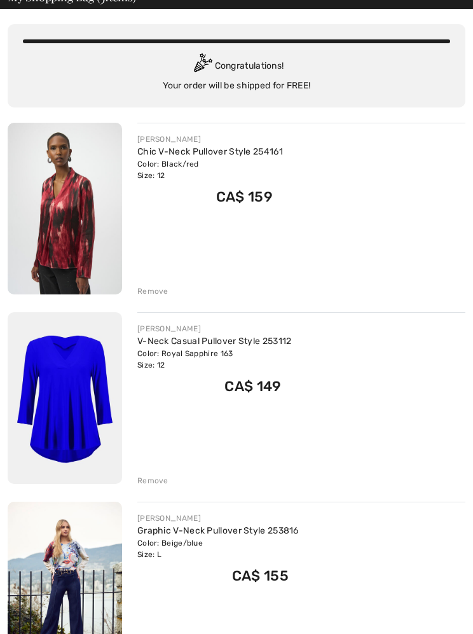
click at [154, 484] on div "Remove" at bounding box center [152, 480] width 31 height 11
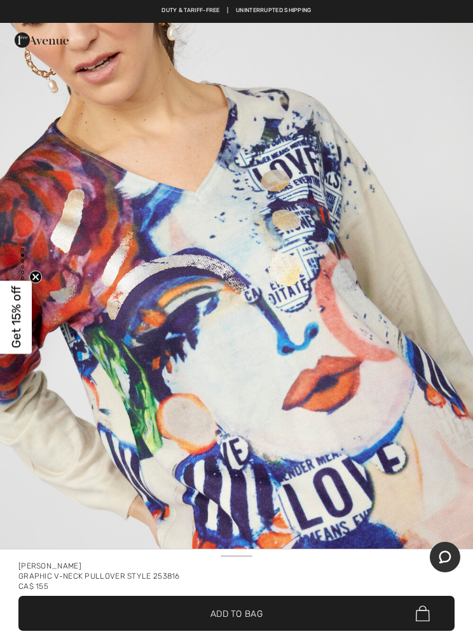
scroll to position [753, 0]
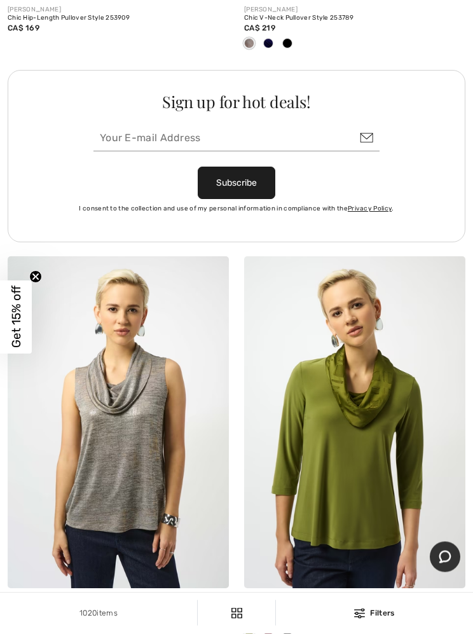
scroll to position [9705, 0]
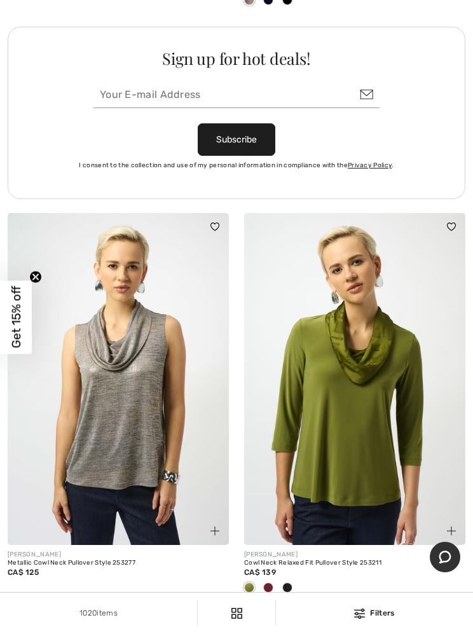
click at [283, 615] on link "5" at bounding box center [278, 623] width 35 height 17
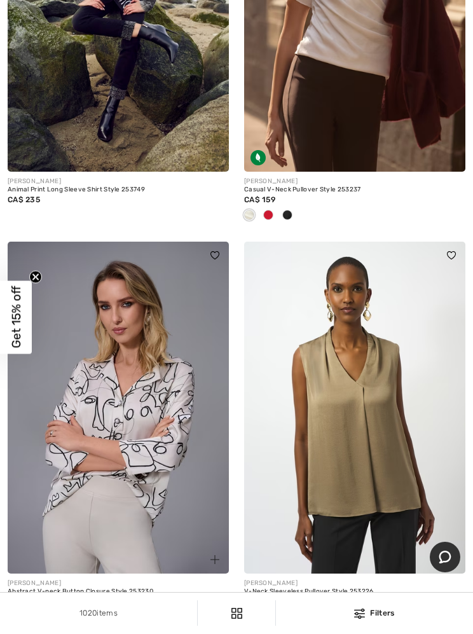
scroll to position [1117, 0]
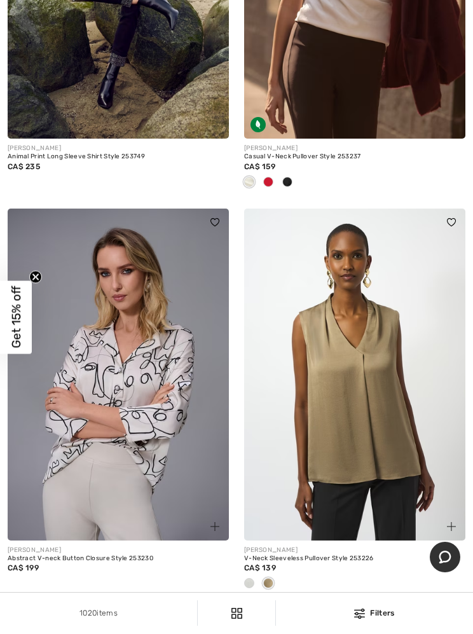
click at [121, 387] on img at bounding box center [118, 375] width 221 height 332
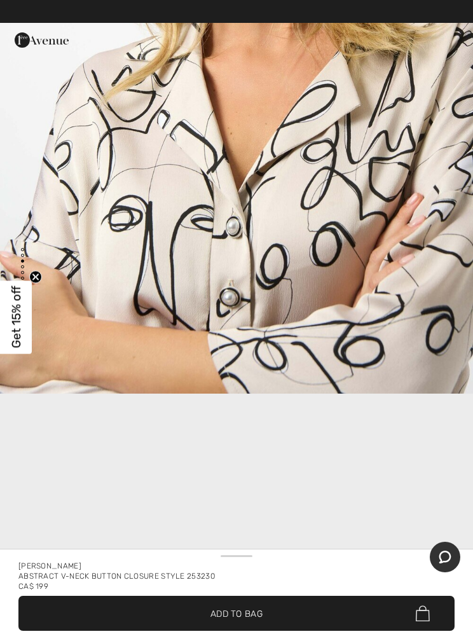
scroll to position [1024, 0]
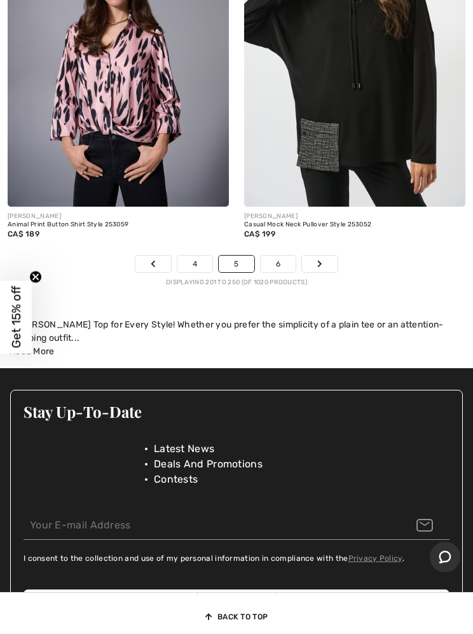
scroll to position [10138, 0]
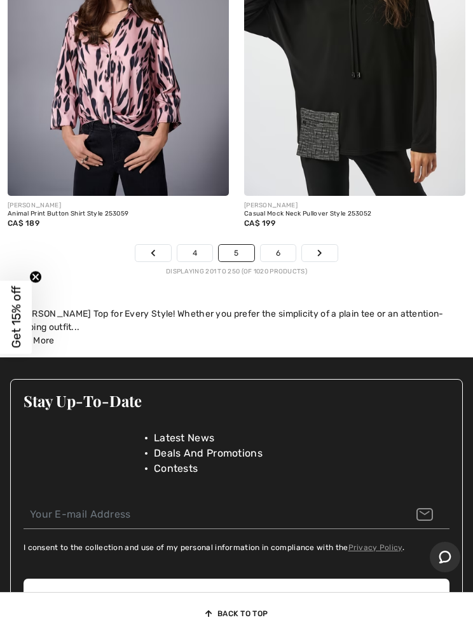
click at [280, 245] on link "6" at bounding box center [278, 253] width 35 height 17
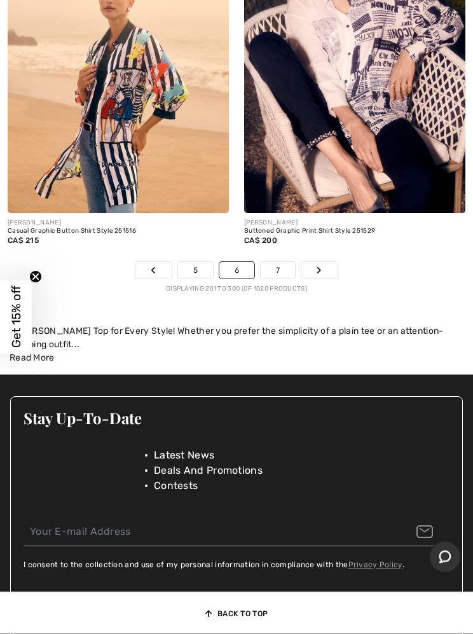
scroll to position [10037, 0]
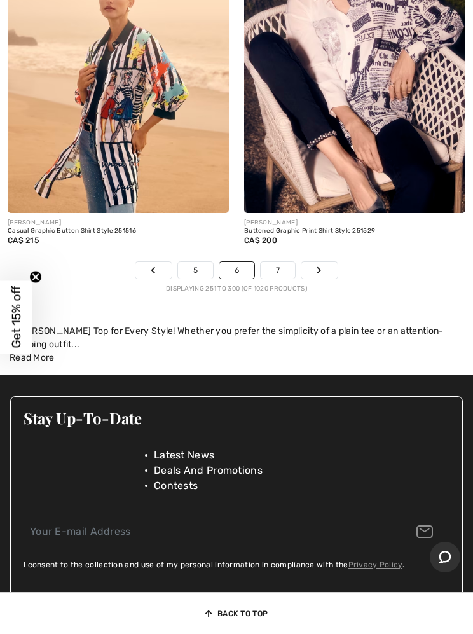
click at [281, 266] on link "7" at bounding box center [278, 270] width 34 height 17
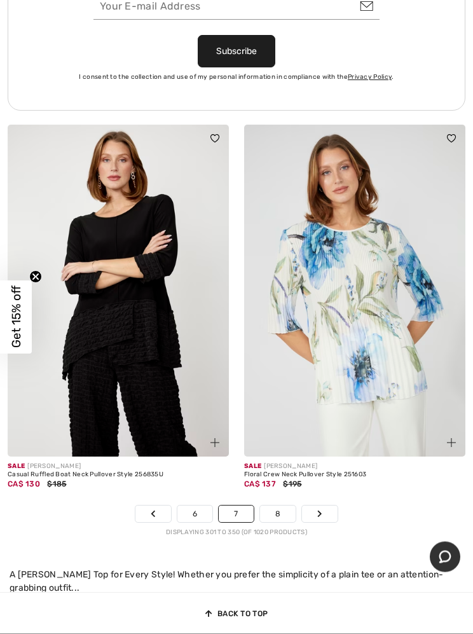
scroll to position [9835, 0]
click at [274, 506] on link "8" at bounding box center [278, 513] width 36 height 17
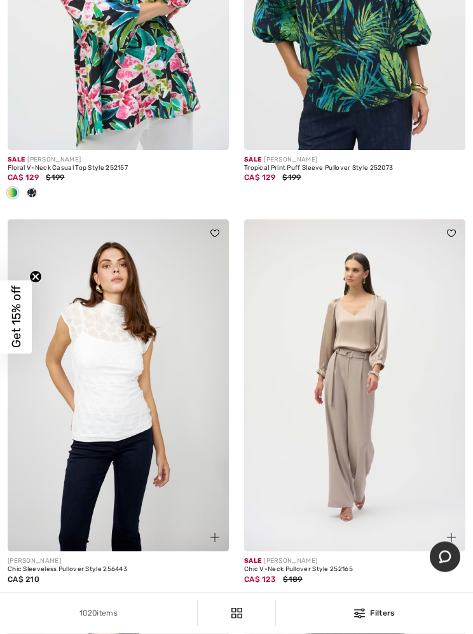
scroll to position [704, 0]
click at [343, 397] on img at bounding box center [354, 385] width 221 height 332
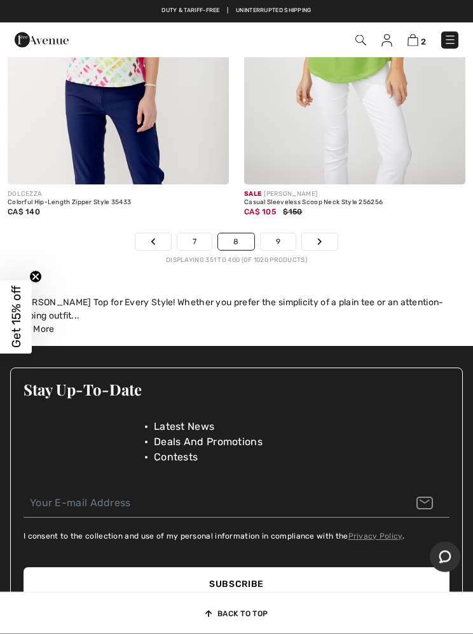
scroll to position [10233, 0]
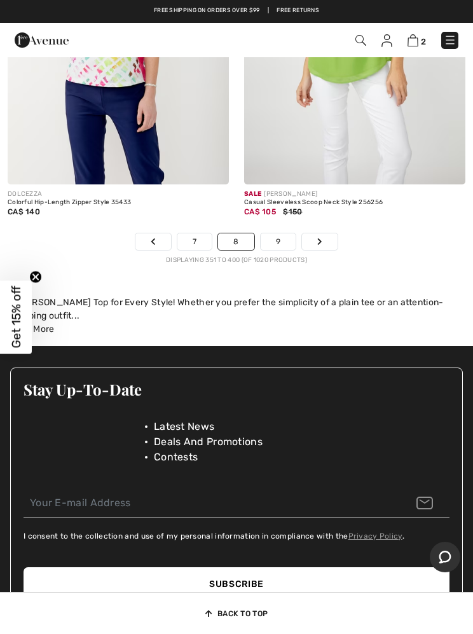
click at [282, 233] on link "9" at bounding box center [278, 241] width 35 height 17
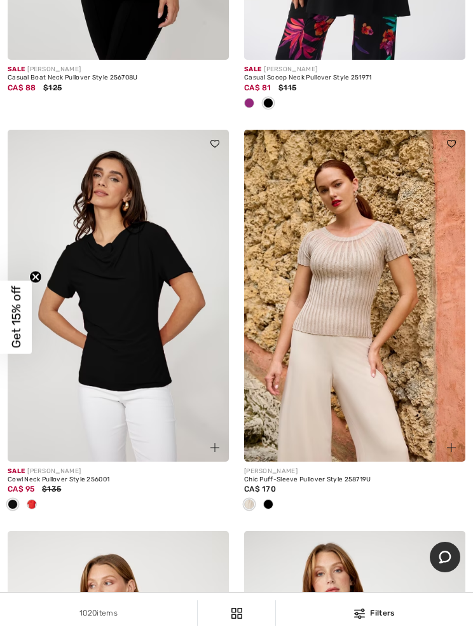
scroll to position [9022, 0]
